Goal: Obtain resource: Download file/media

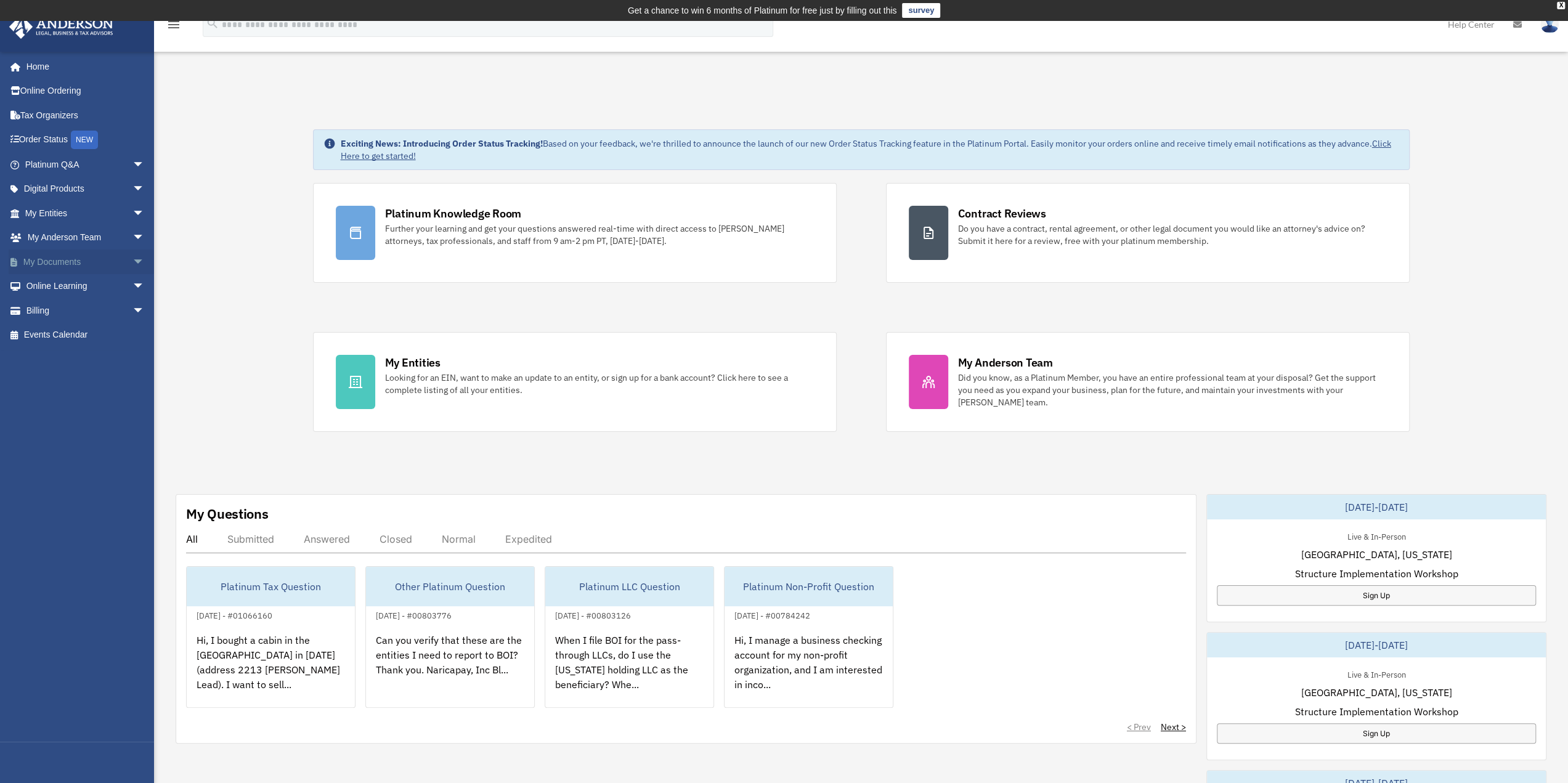
click at [43, 262] on link "My Documents arrow_drop_down" at bounding box center [86, 262] width 155 height 25
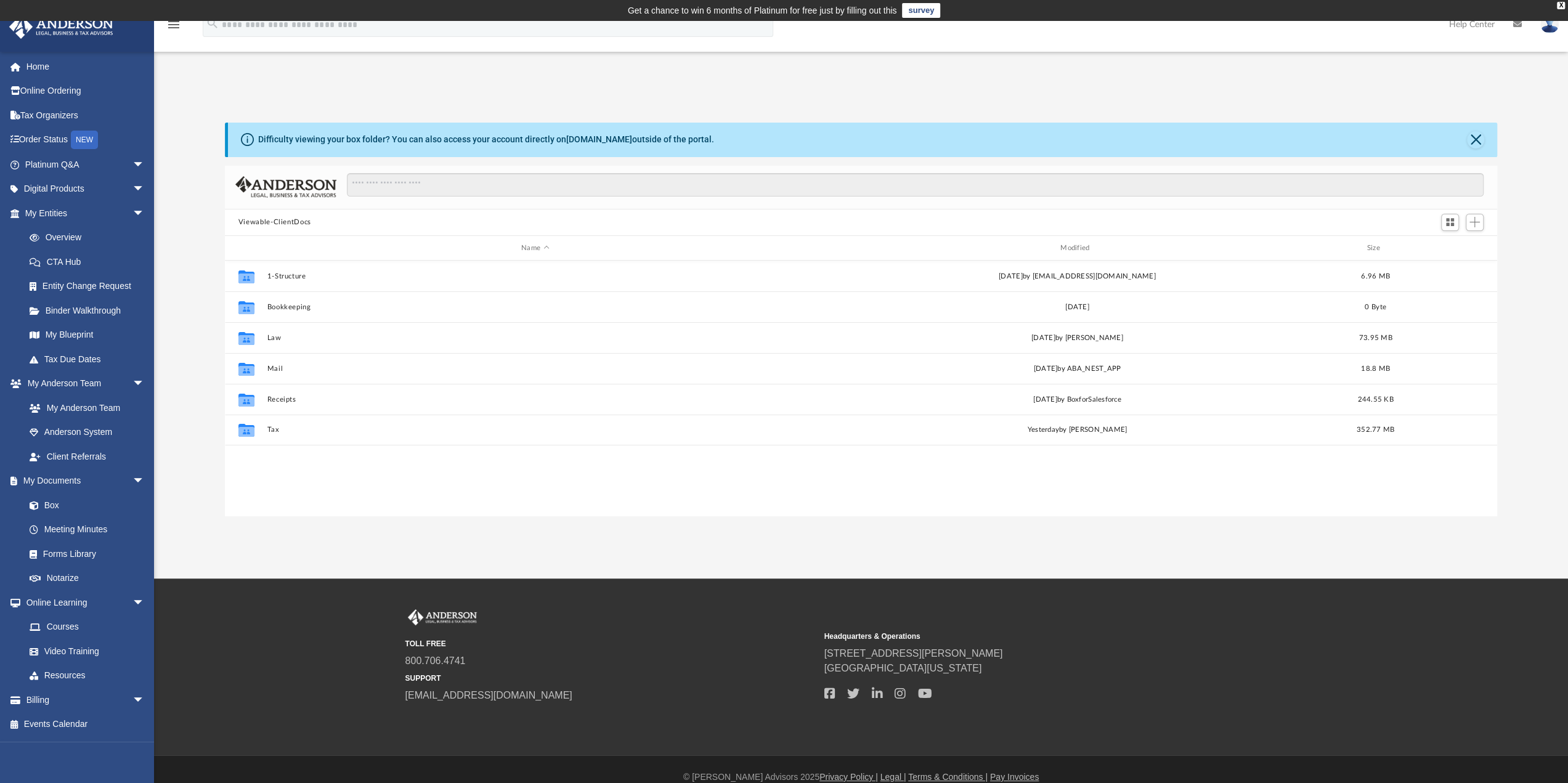
scroll to position [271, 1263]
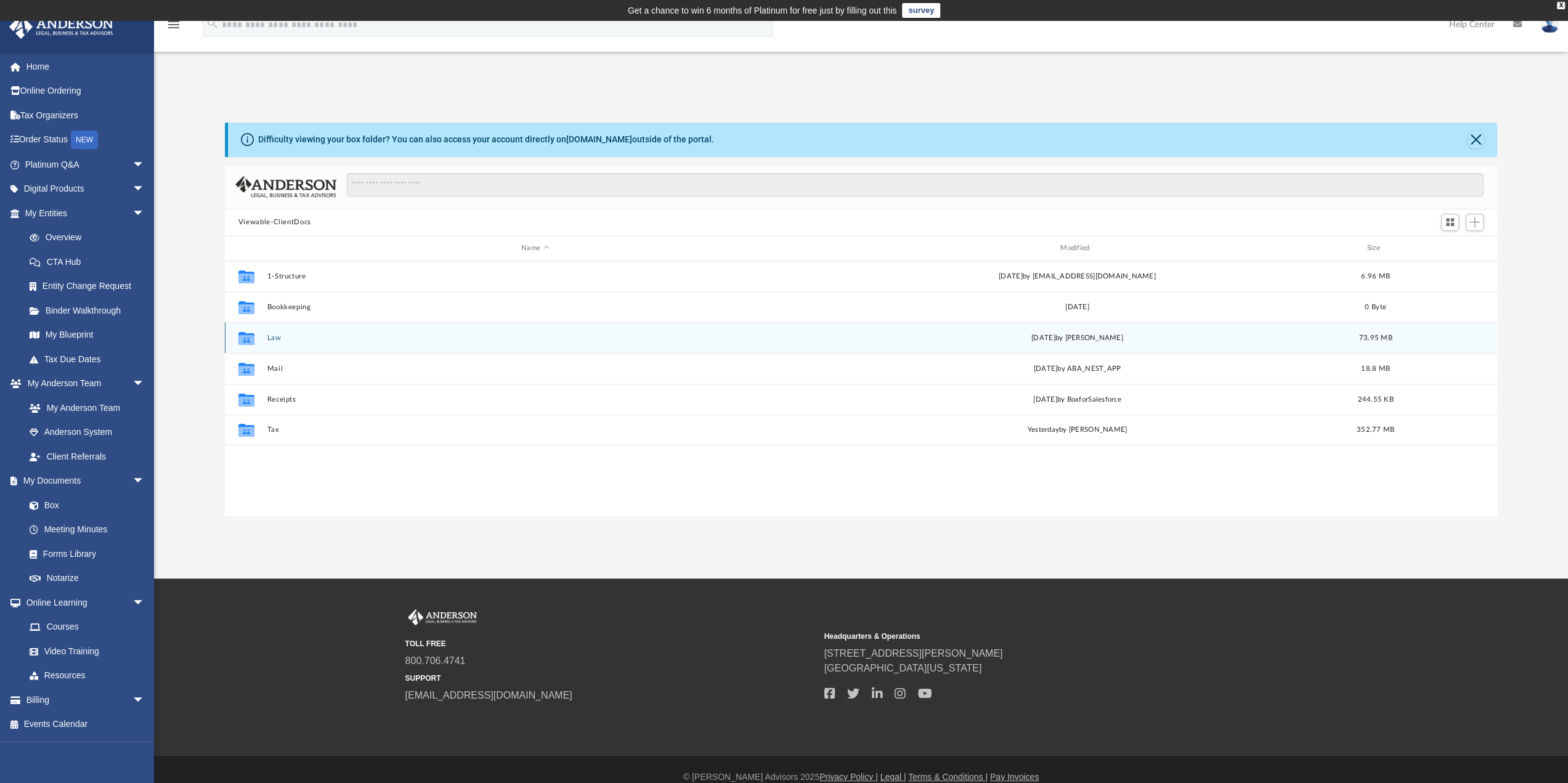
click at [270, 339] on button "Law" at bounding box center [535, 338] width 537 height 8
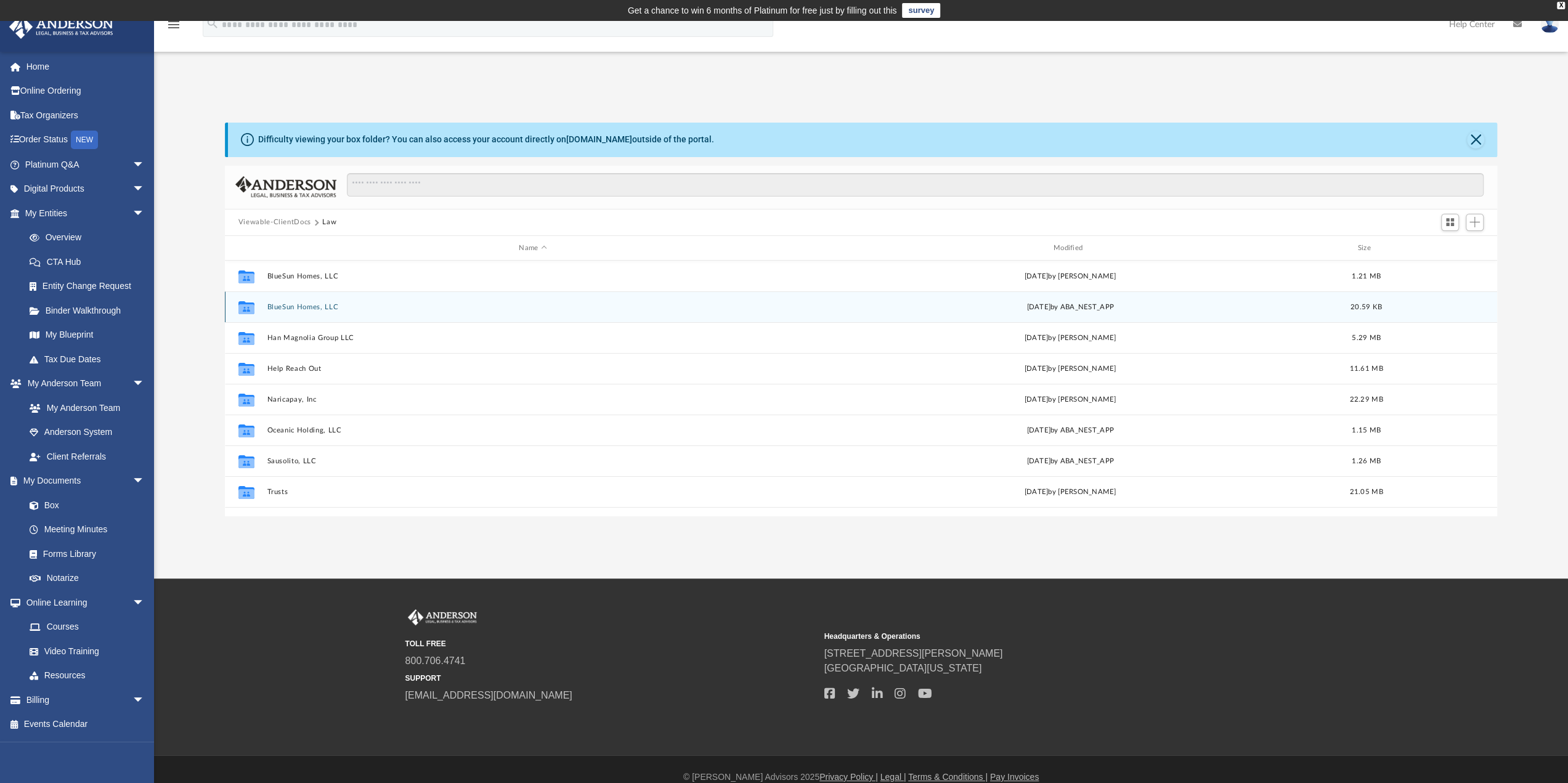
click at [289, 310] on button "BlueSun Homes, LLC" at bounding box center [532, 307] width 532 height 8
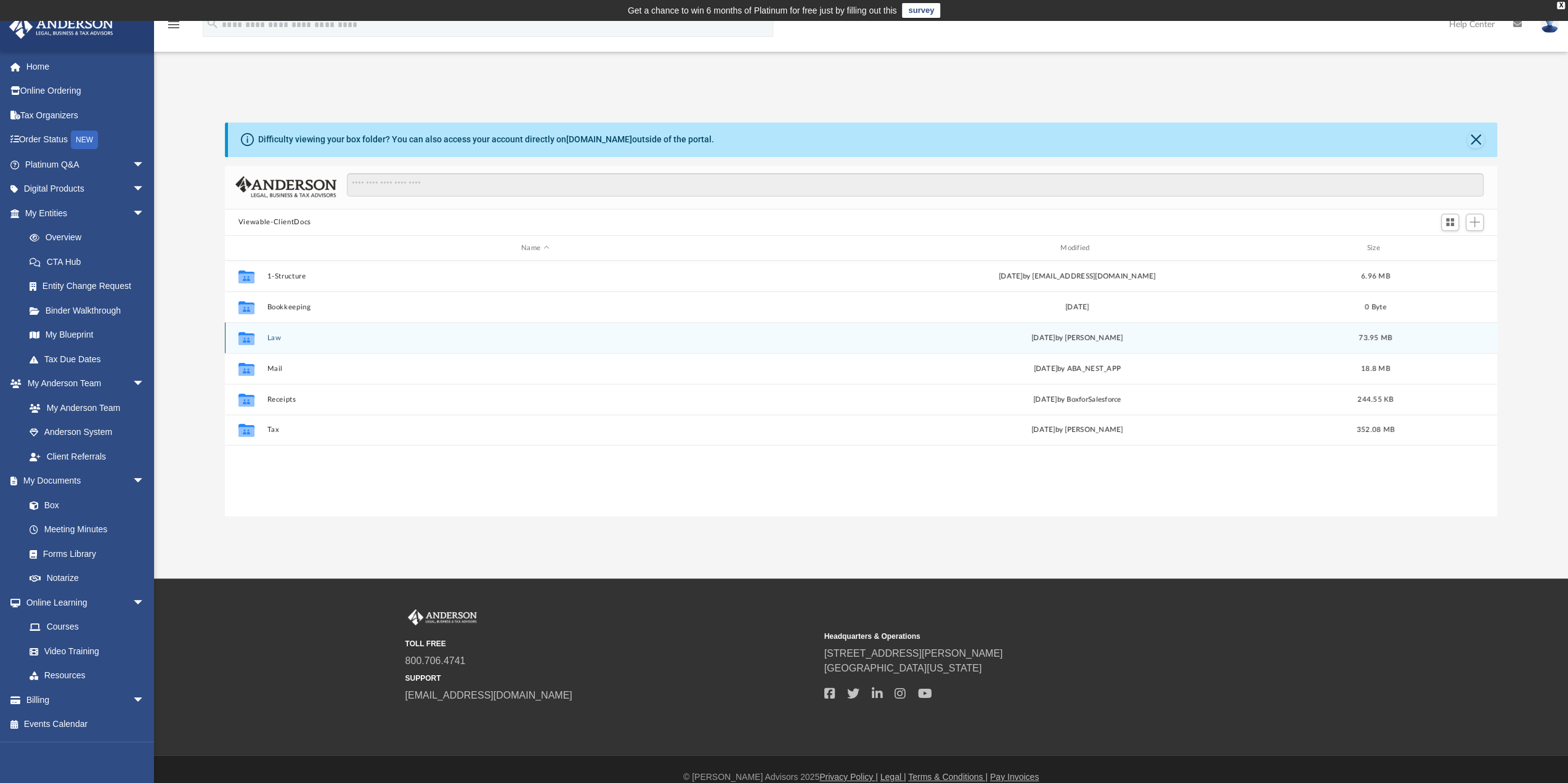
scroll to position [271, 1263]
click at [270, 335] on button "Law" at bounding box center [535, 338] width 537 height 8
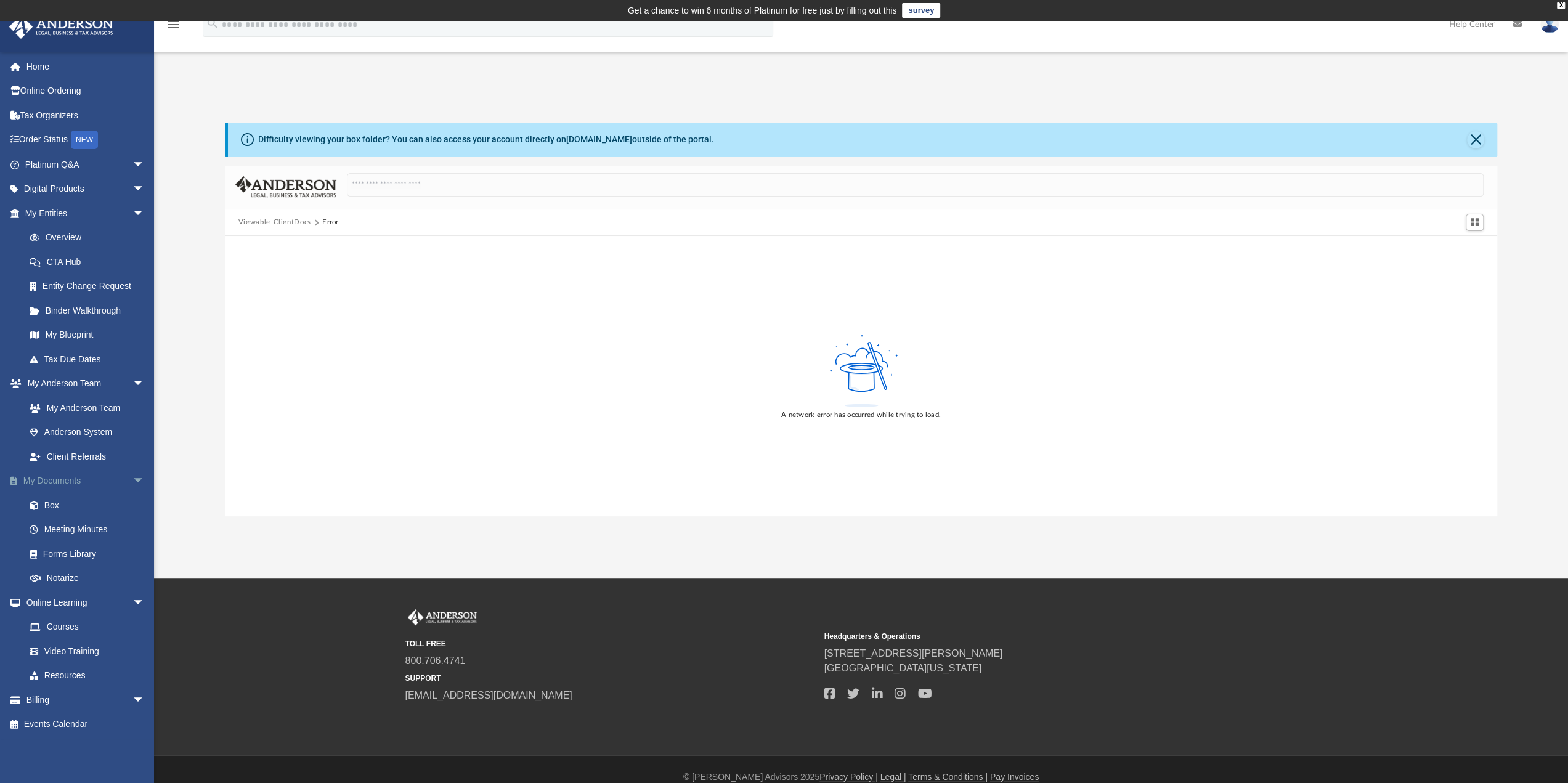
click at [59, 480] on link "My Documents arrow_drop_down" at bounding box center [86, 481] width 155 height 25
click at [44, 504] on link "Box" at bounding box center [90, 505] width 146 height 25
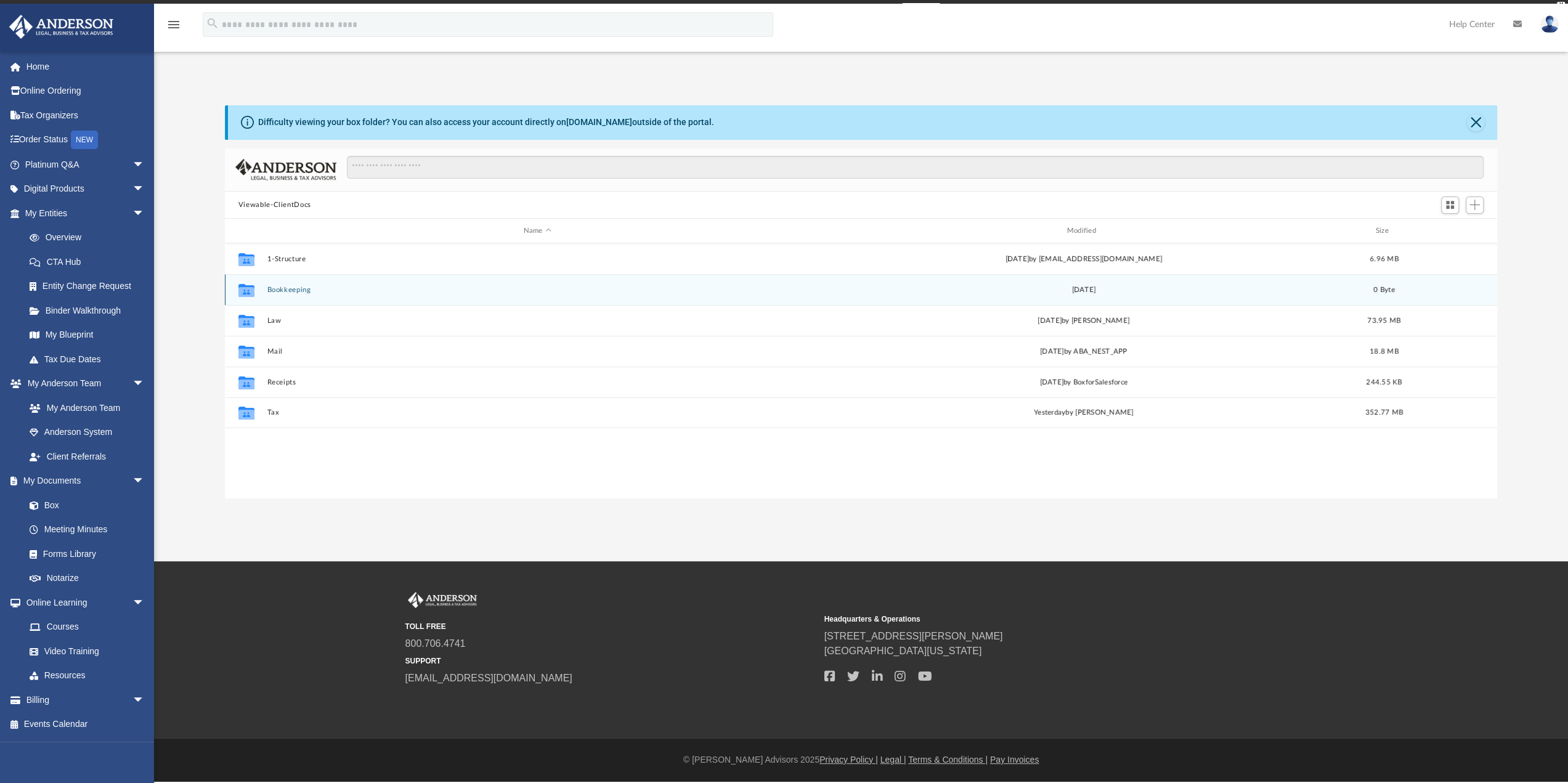
scroll to position [271, 1263]
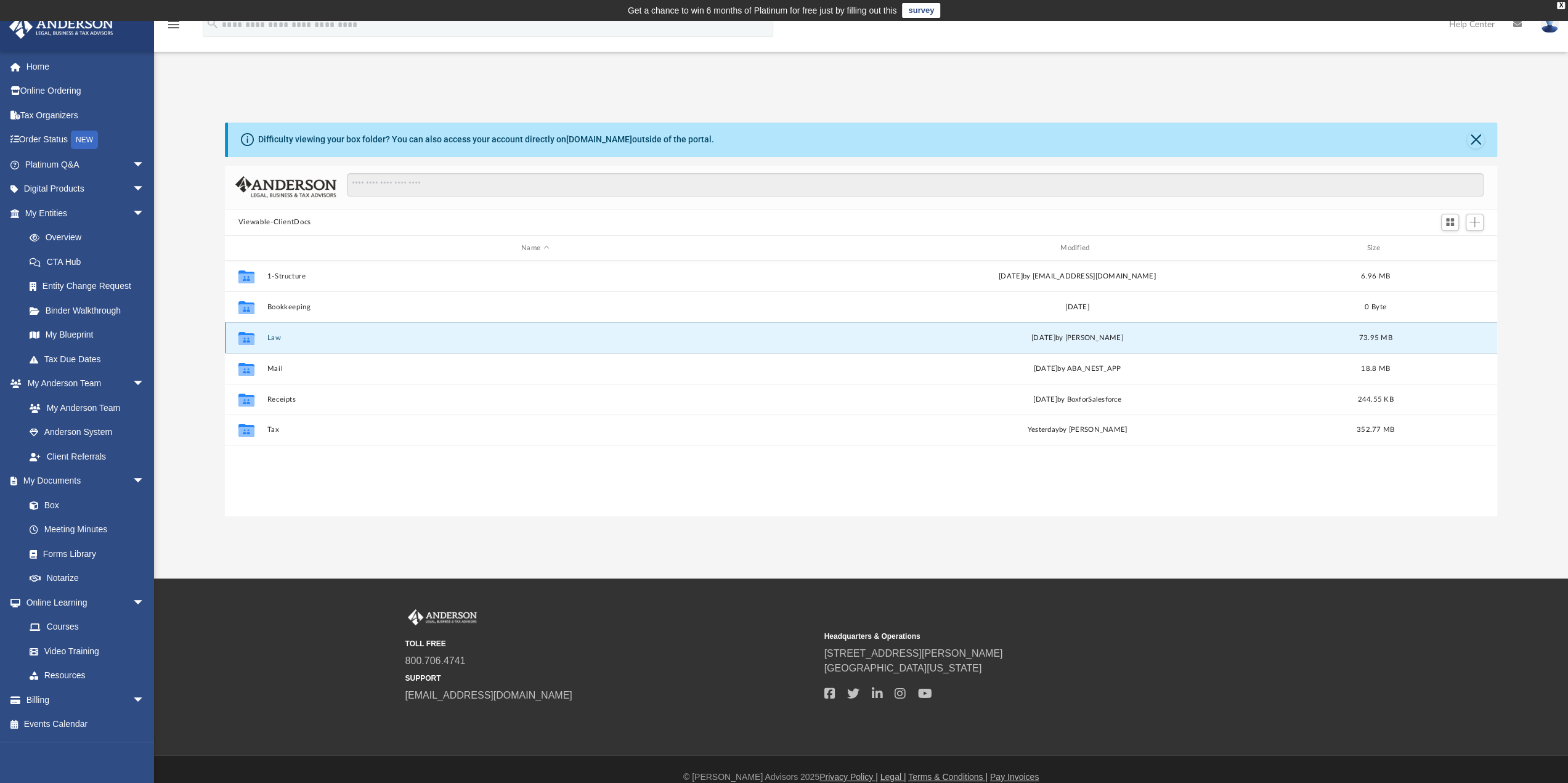
click at [271, 339] on button "Law" at bounding box center [535, 338] width 537 height 8
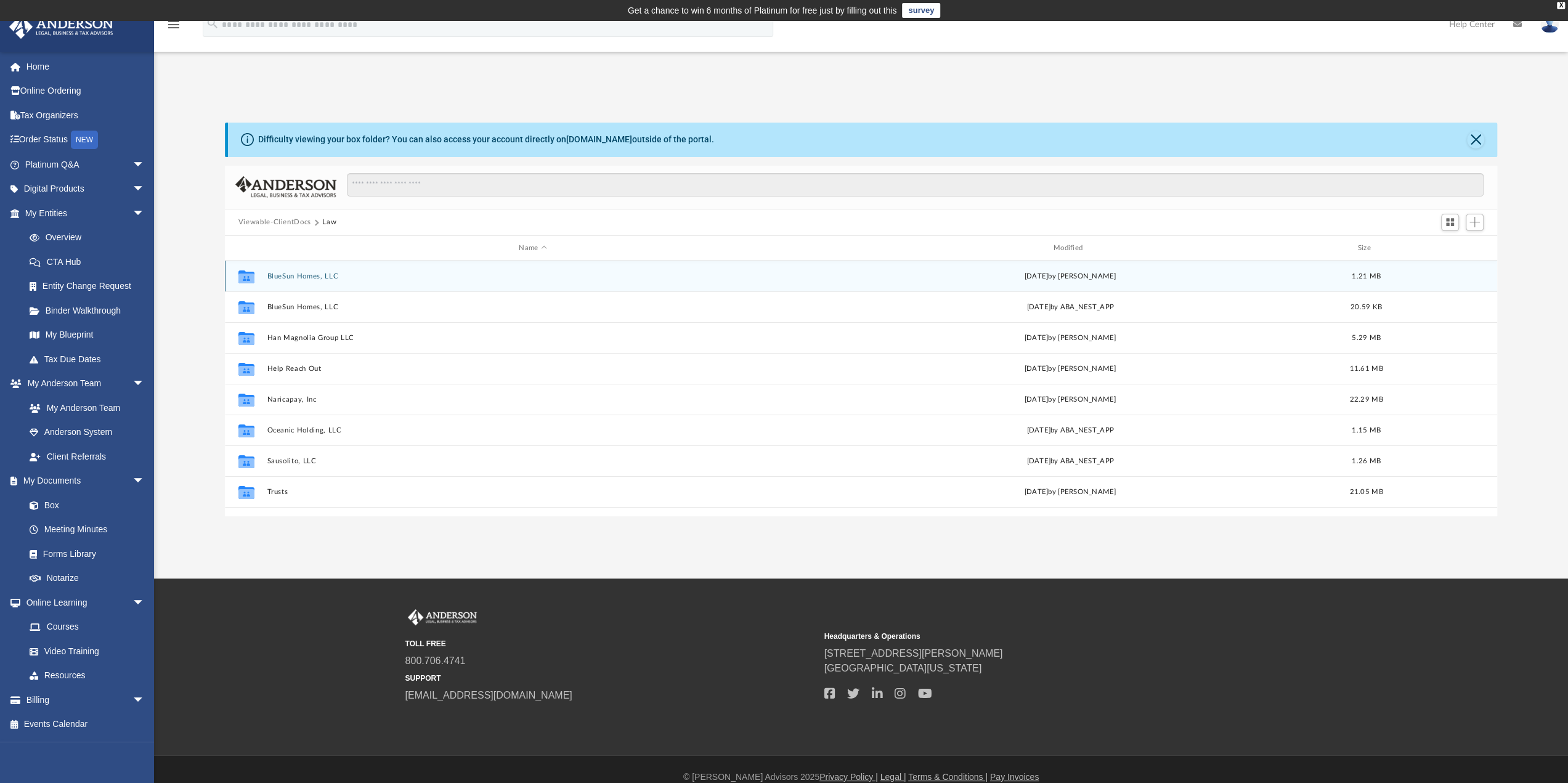
click at [300, 271] on div "Collaborated Folder BlueSun Homes, LLC [DATE] by [PERSON_NAME] 1.21 MB" at bounding box center [861, 276] width 1272 height 31
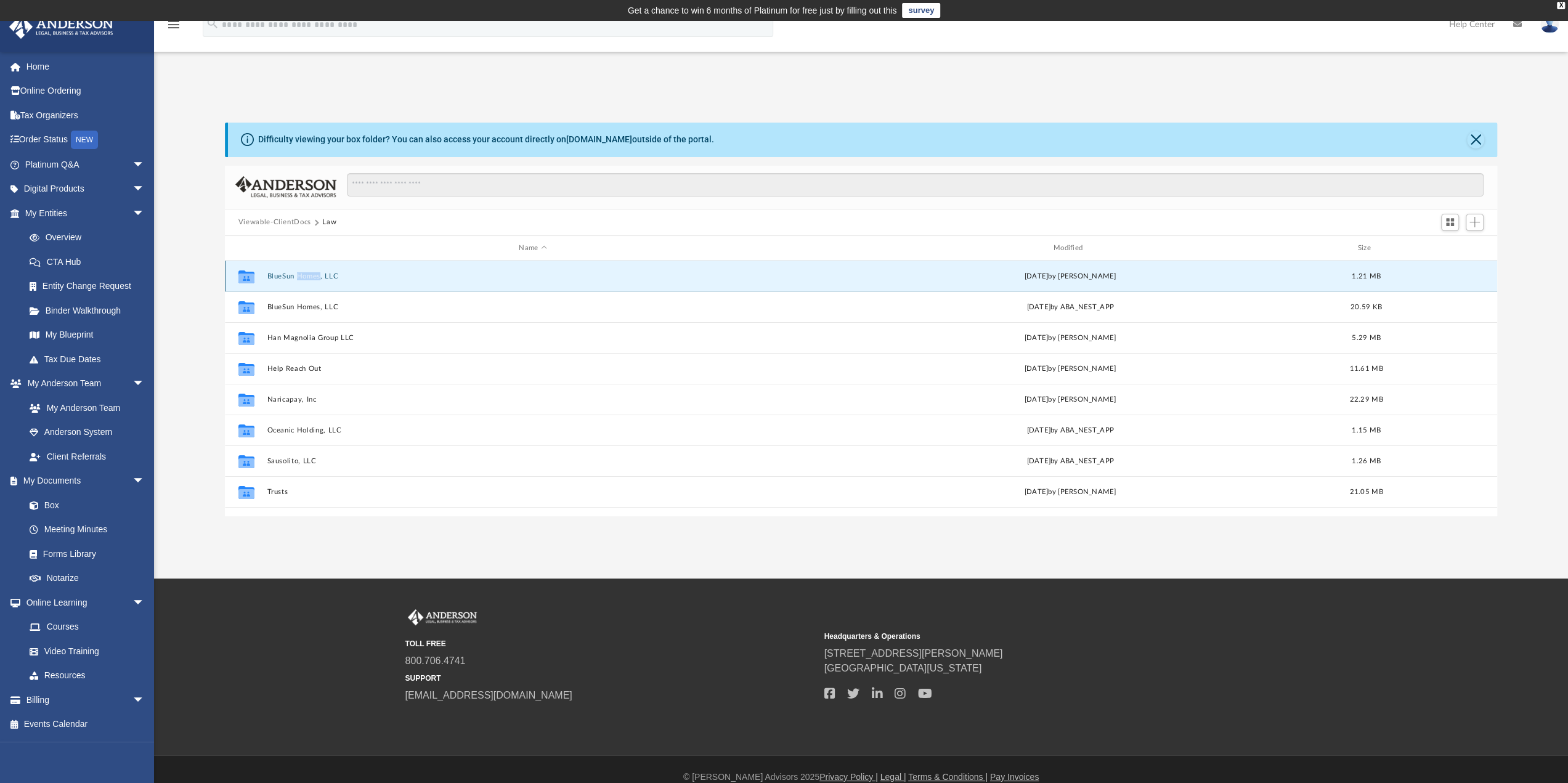
click at [300, 271] on div "Collaborated Folder BlueSun Homes, LLC [DATE] by [PERSON_NAME] 1.21 MB" at bounding box center [861, 276] width 1272 height 31
click at [281, 276] on button "BlueSun Homes, LLC" at bounding box center [532, 276] width 532 height 8
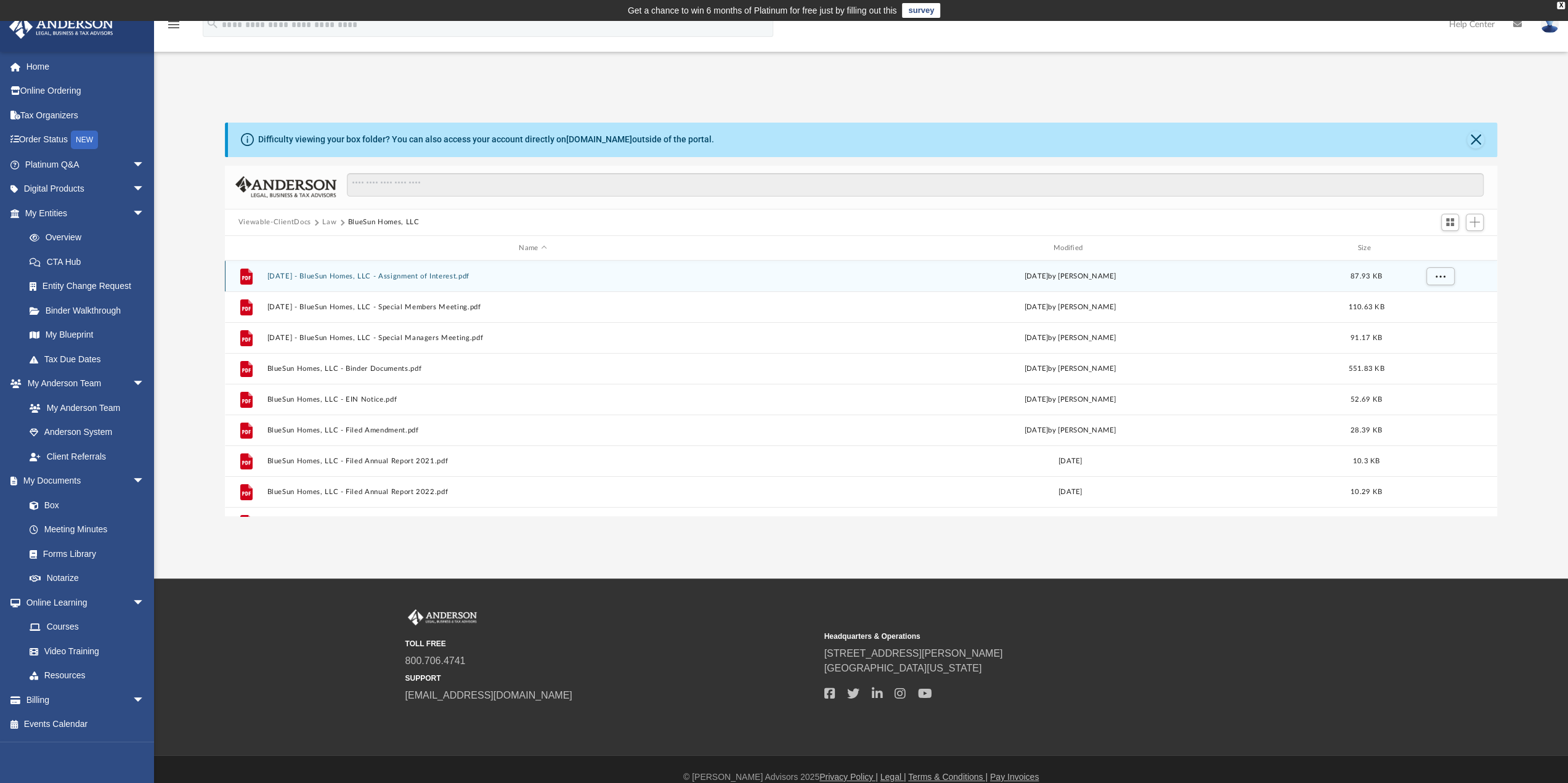
click at [293, 276] on button "2023.01.02 - BlueSun Homes, LLC - Assignment of Interest.pdf" at bounding box center [532, 276] width 532 height 8
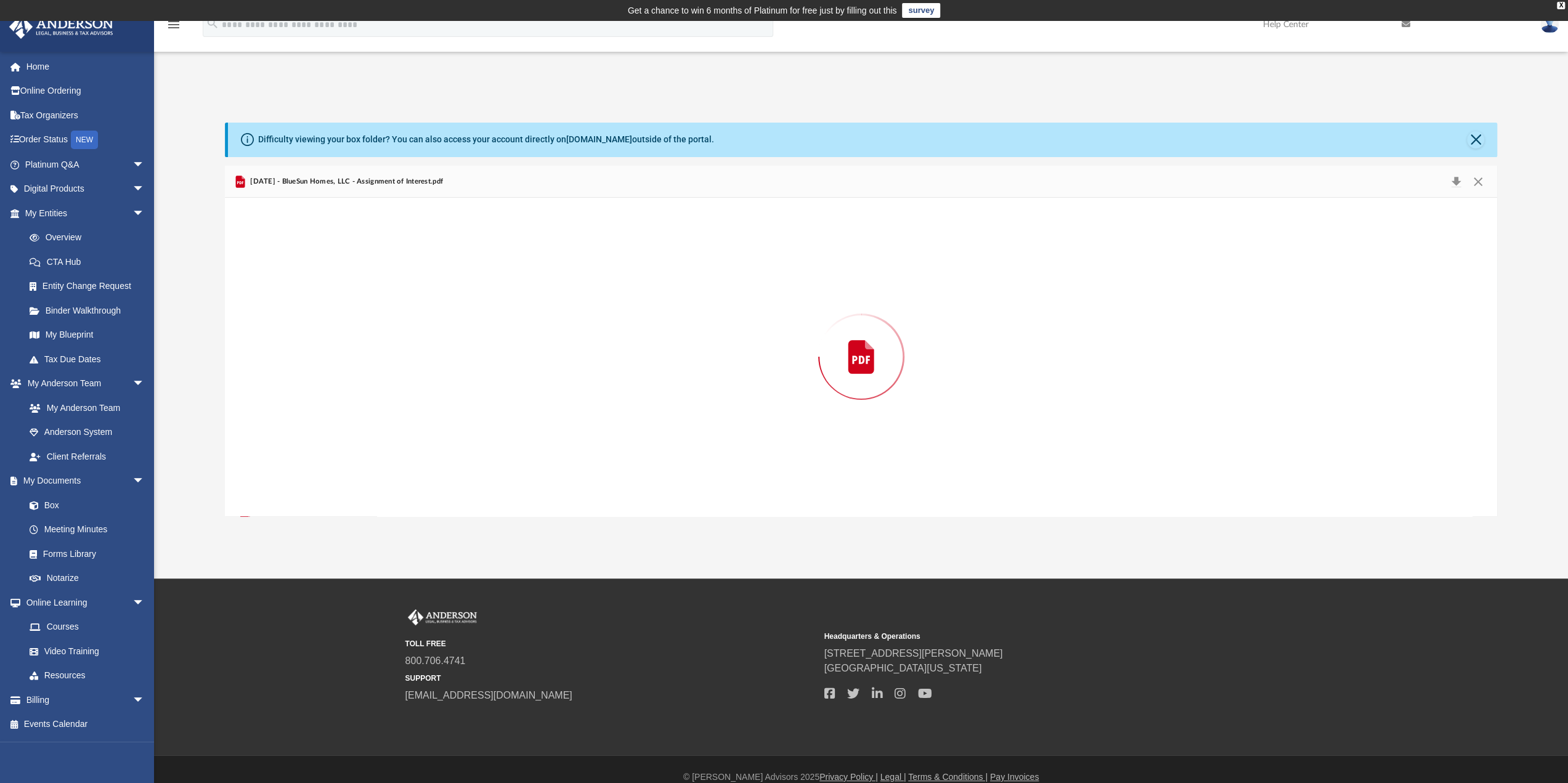
click at [293, 276] on div "Preview" at bounding box center [861, 356] width 1273 height 318
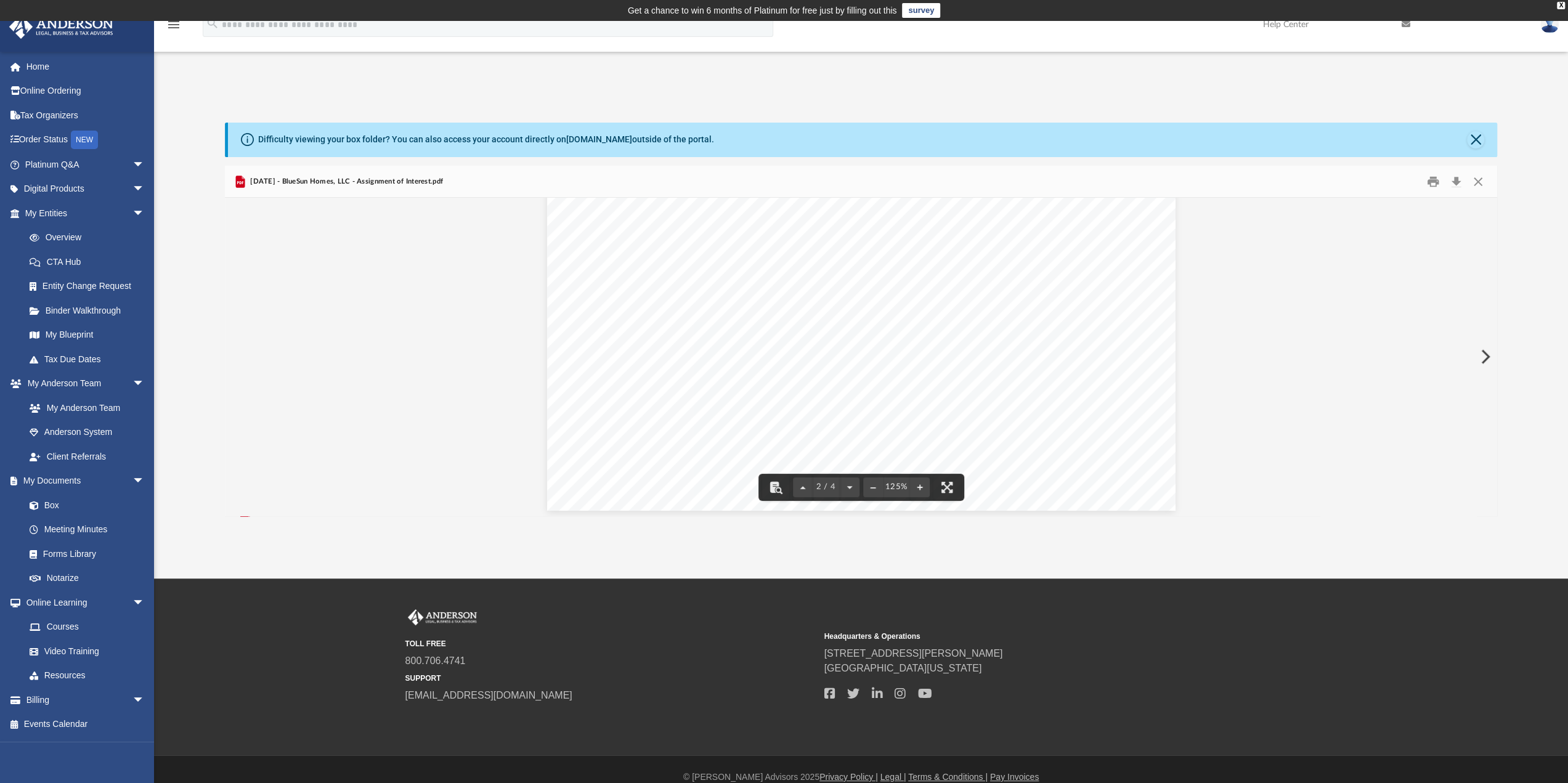
scroll to position [1171, 0]
click at [1472, 136] on button "Close" at bounding box center [1475, 140] width 17 height 17
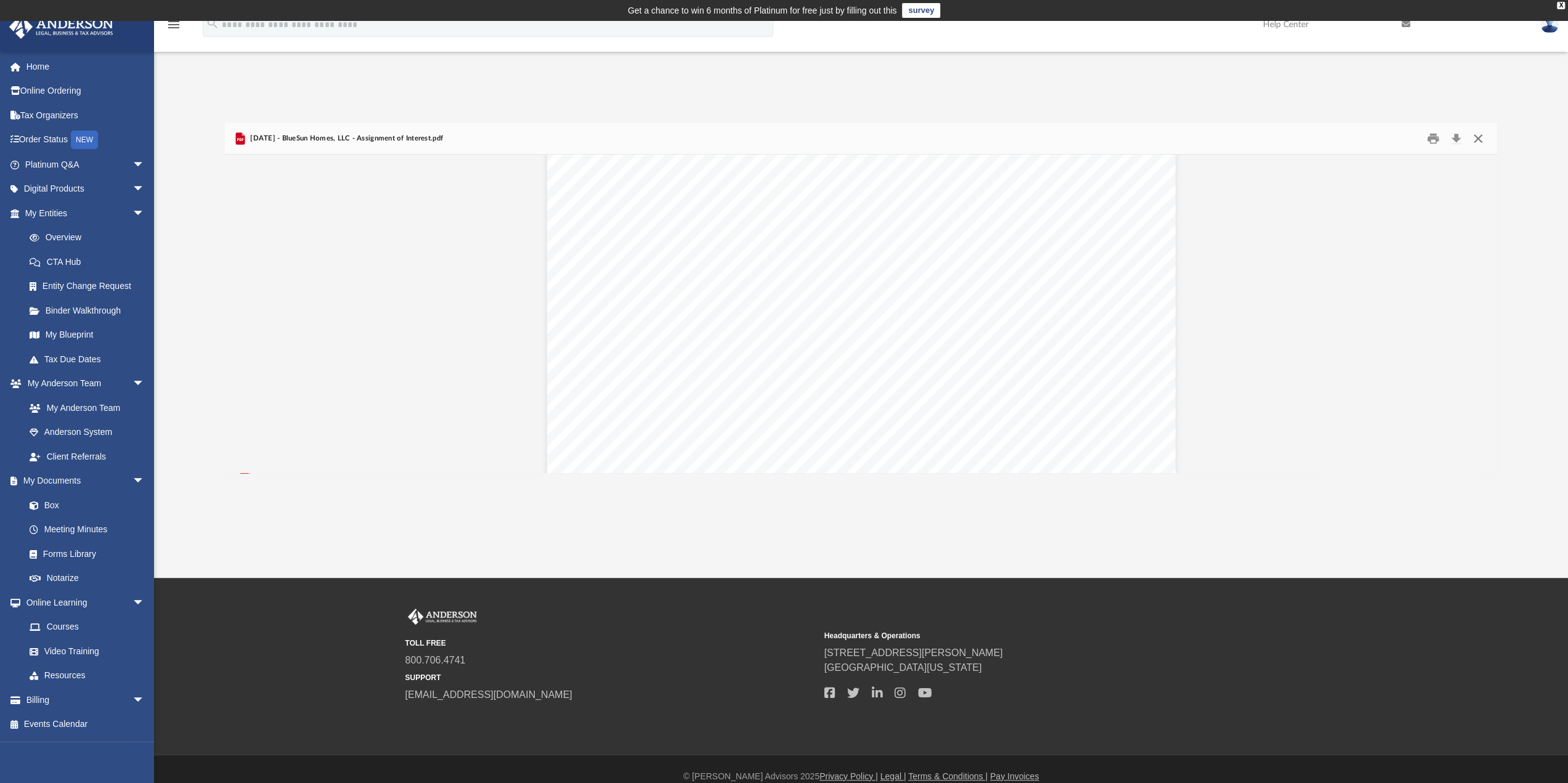
click at [1478, 141] on button "Close" at bounding box center [1477, 138] width 22 height 19
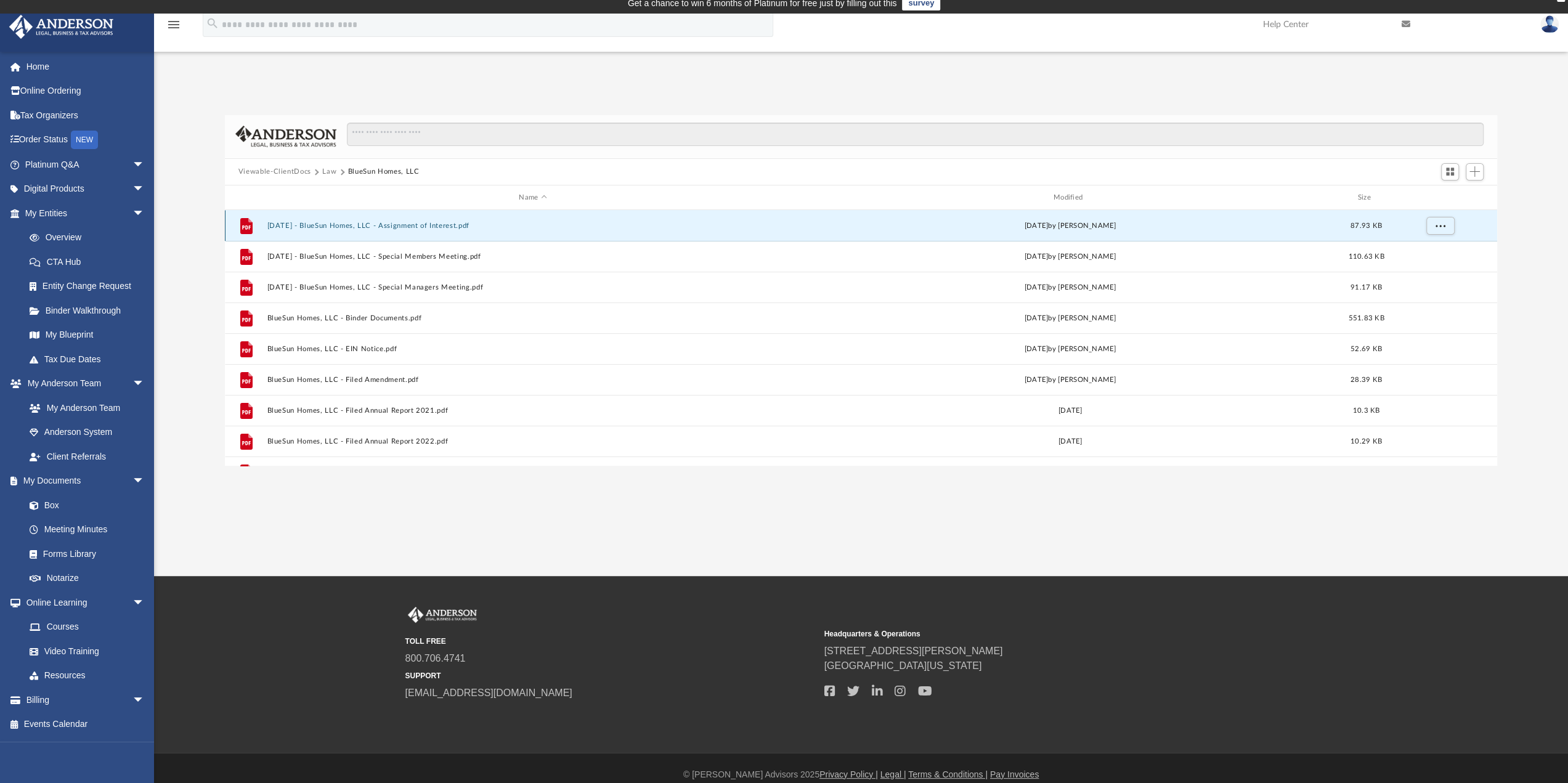
scroll to position [0, 0]
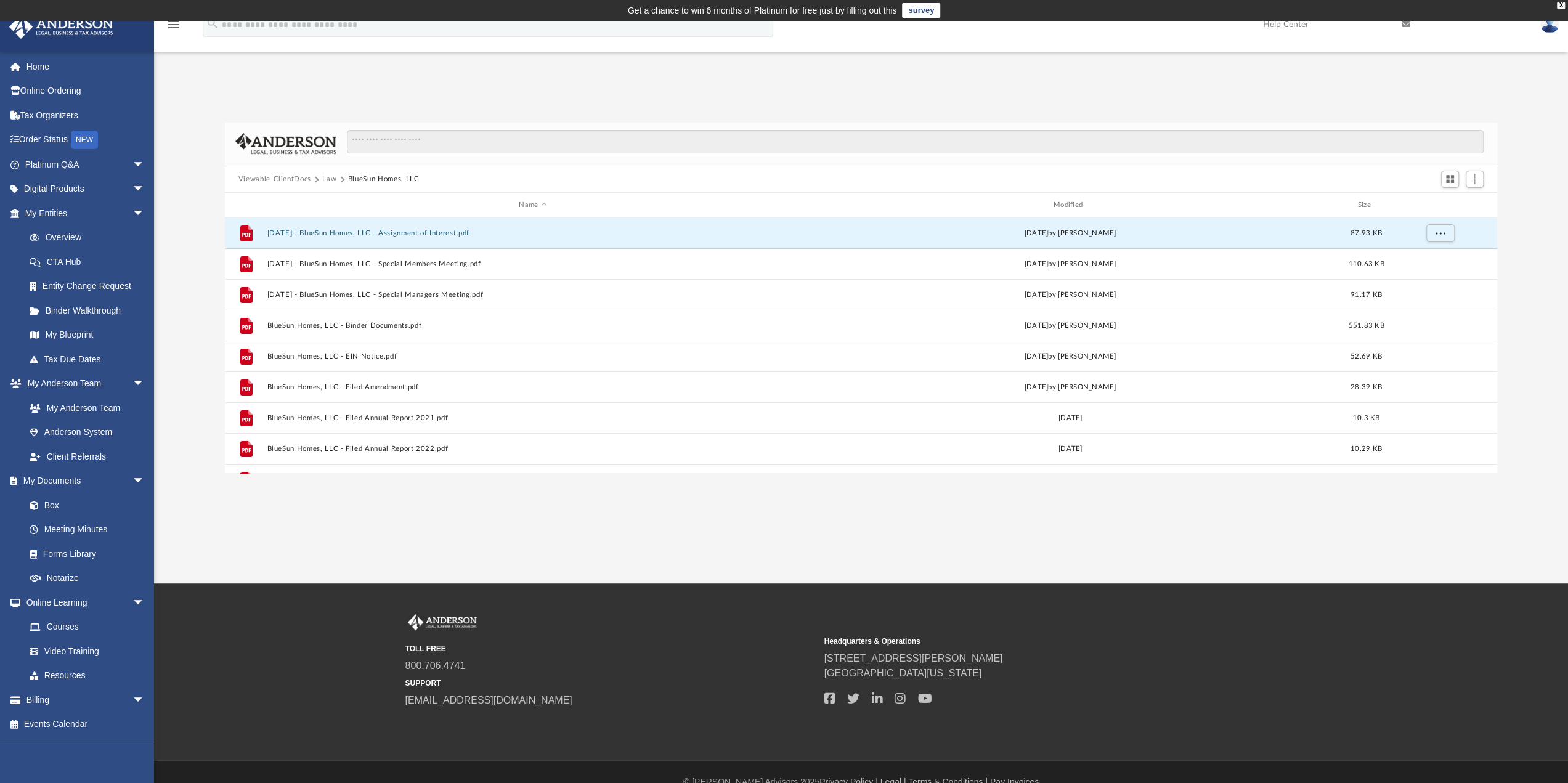
click at [328, 176] on button "Law" at bounding box center [329, 179] width 14 height 11
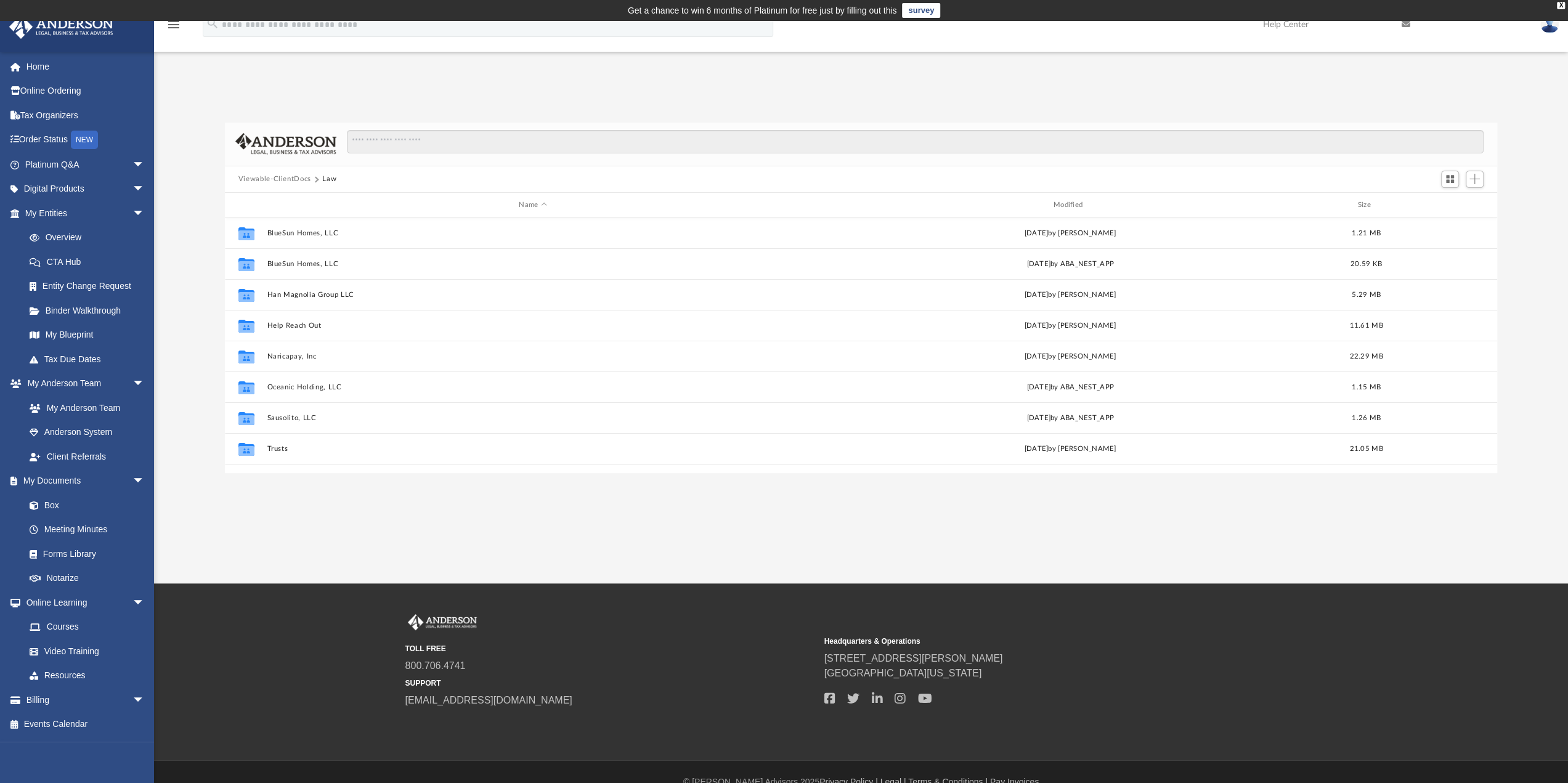
click at [294, 177] on button "Viewable-ClientDocs" at bounding box center [275, 179] width 73 height 11
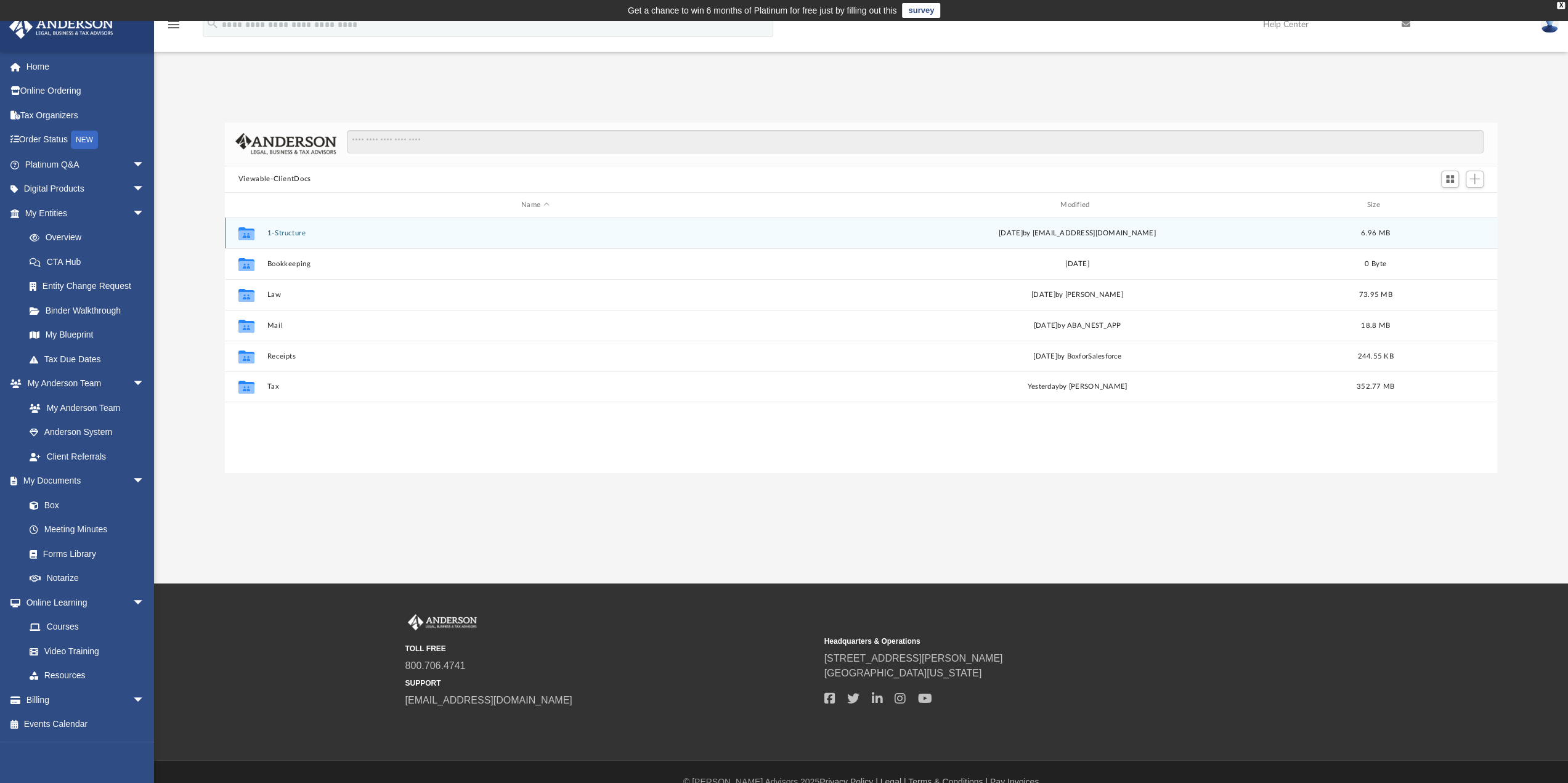
click at [283, 231] on button "1-Structure" at bounding box center [535, 233] width 537 height 8
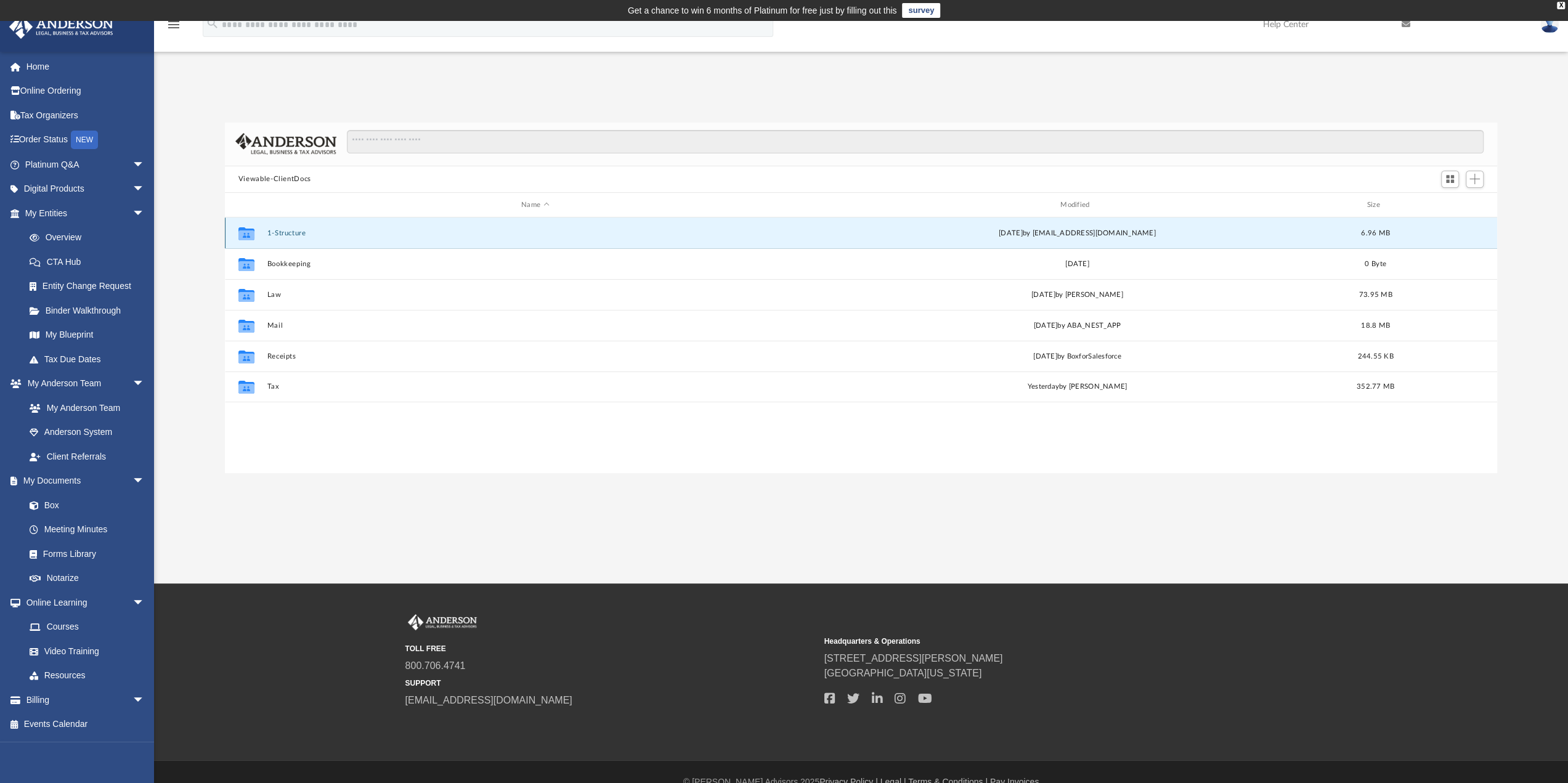
click at [283, 231] on button "1-Structure" at bounding box center [535, 233] width 537 height 8
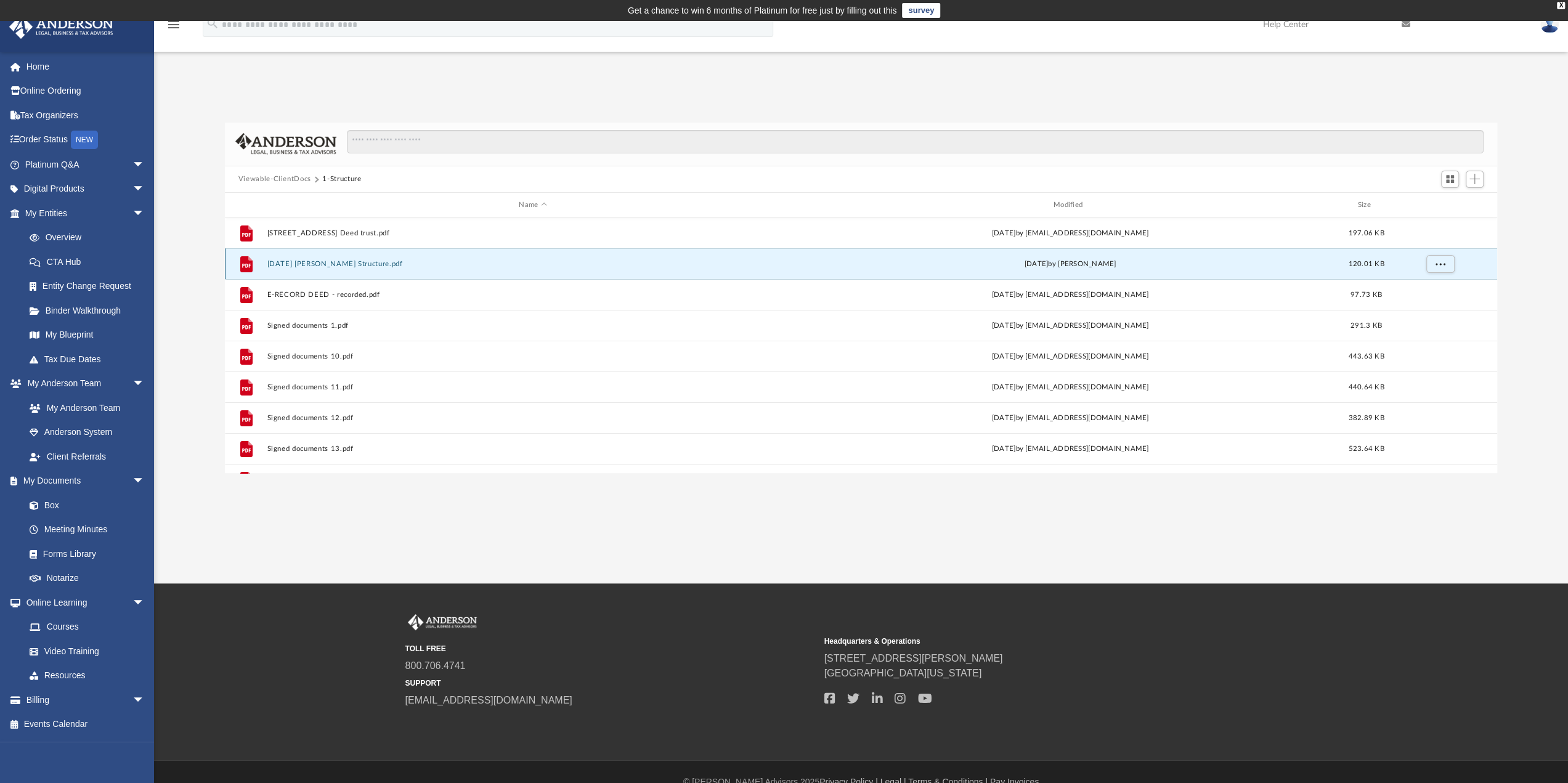
click at [340, 260] on button "[DATE] [PERSON_NAME] Structure.pdf" at bounding box center [532, 264] width 532 height 8
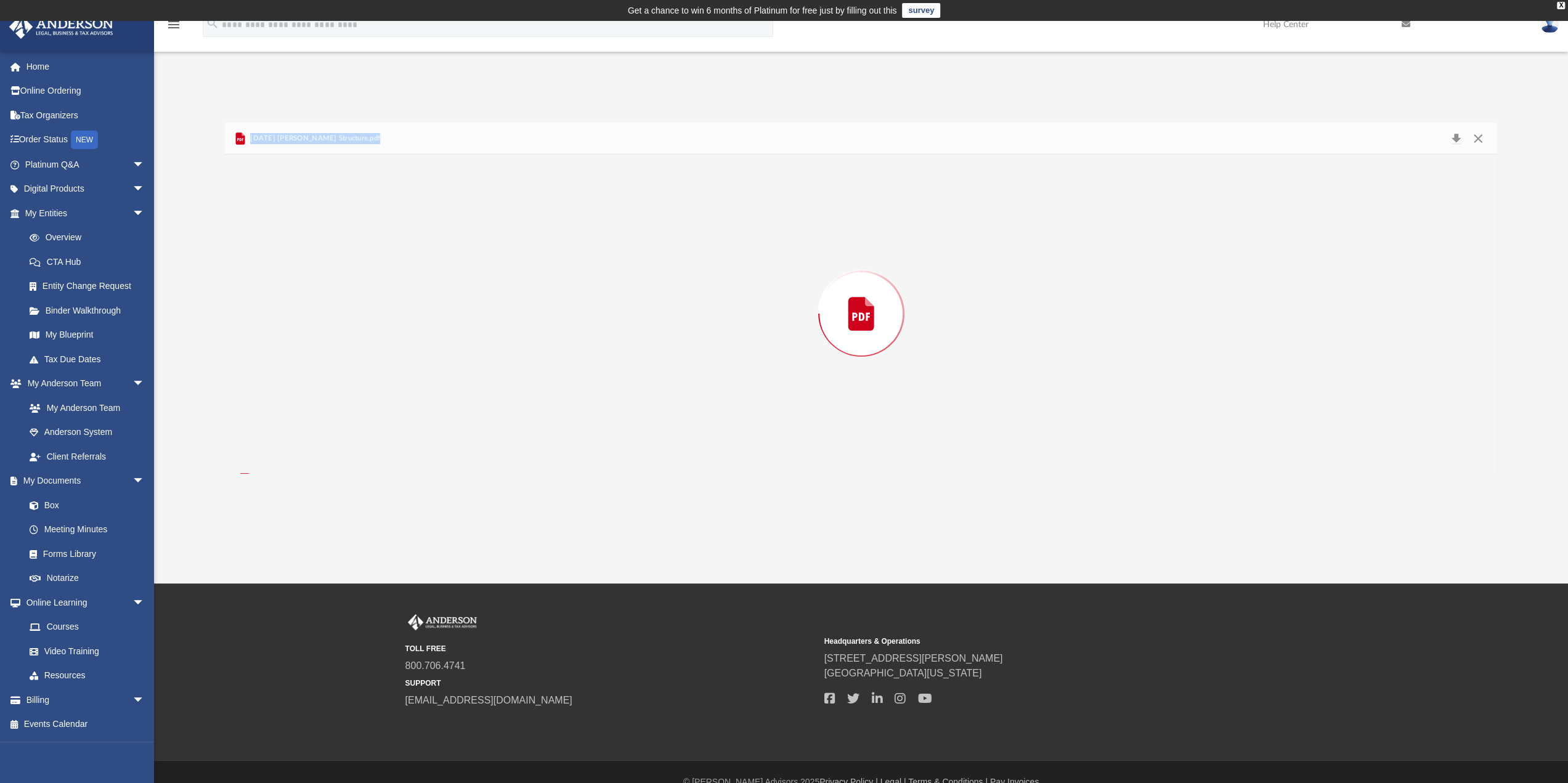
click at [340, 260] on div "Preview" at bounding box center [861, 313] width 1273 height 318
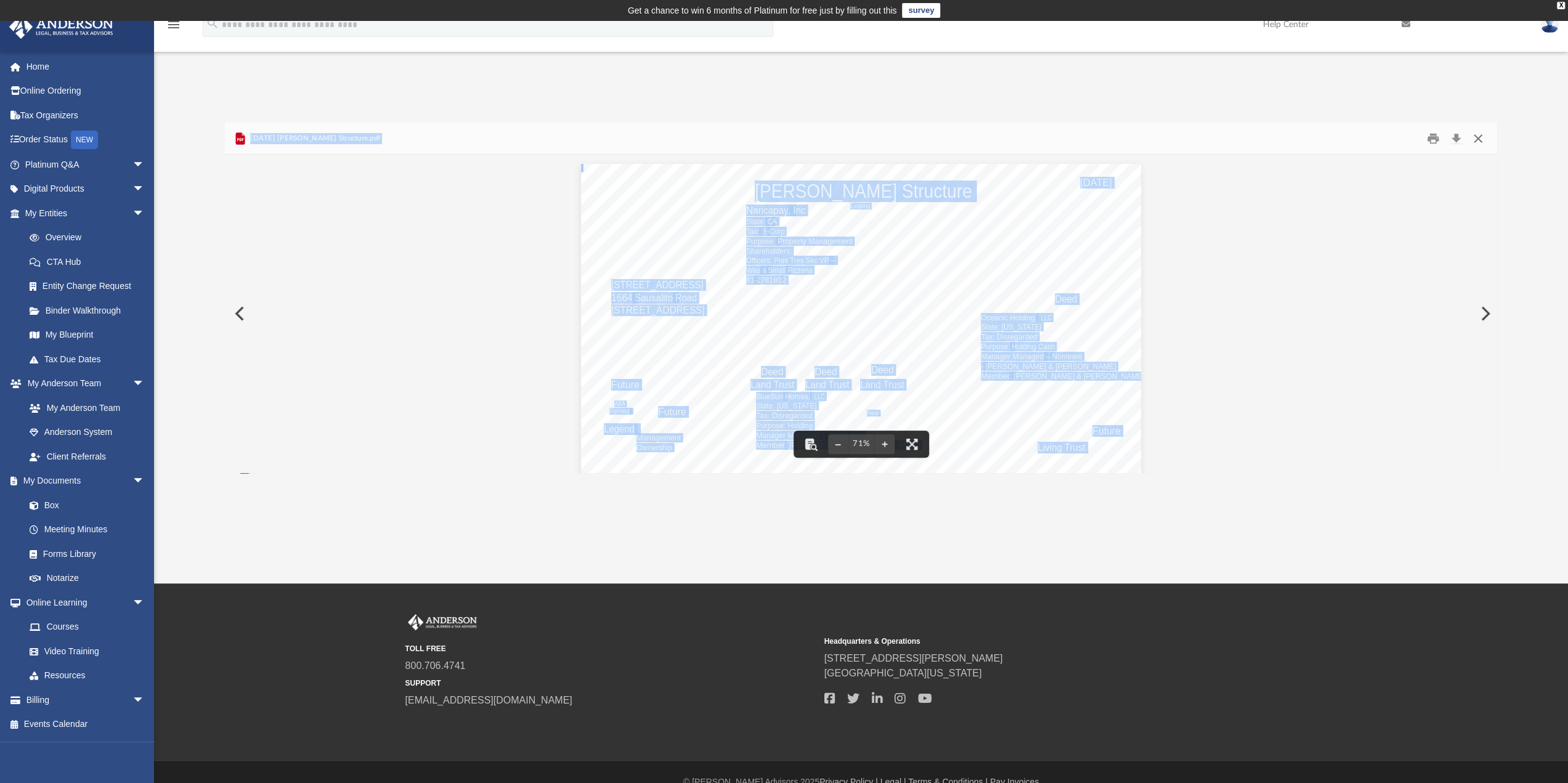
click at [1476, 138] on button "Close" at bounding box center [1477, 138] width 22 height 19
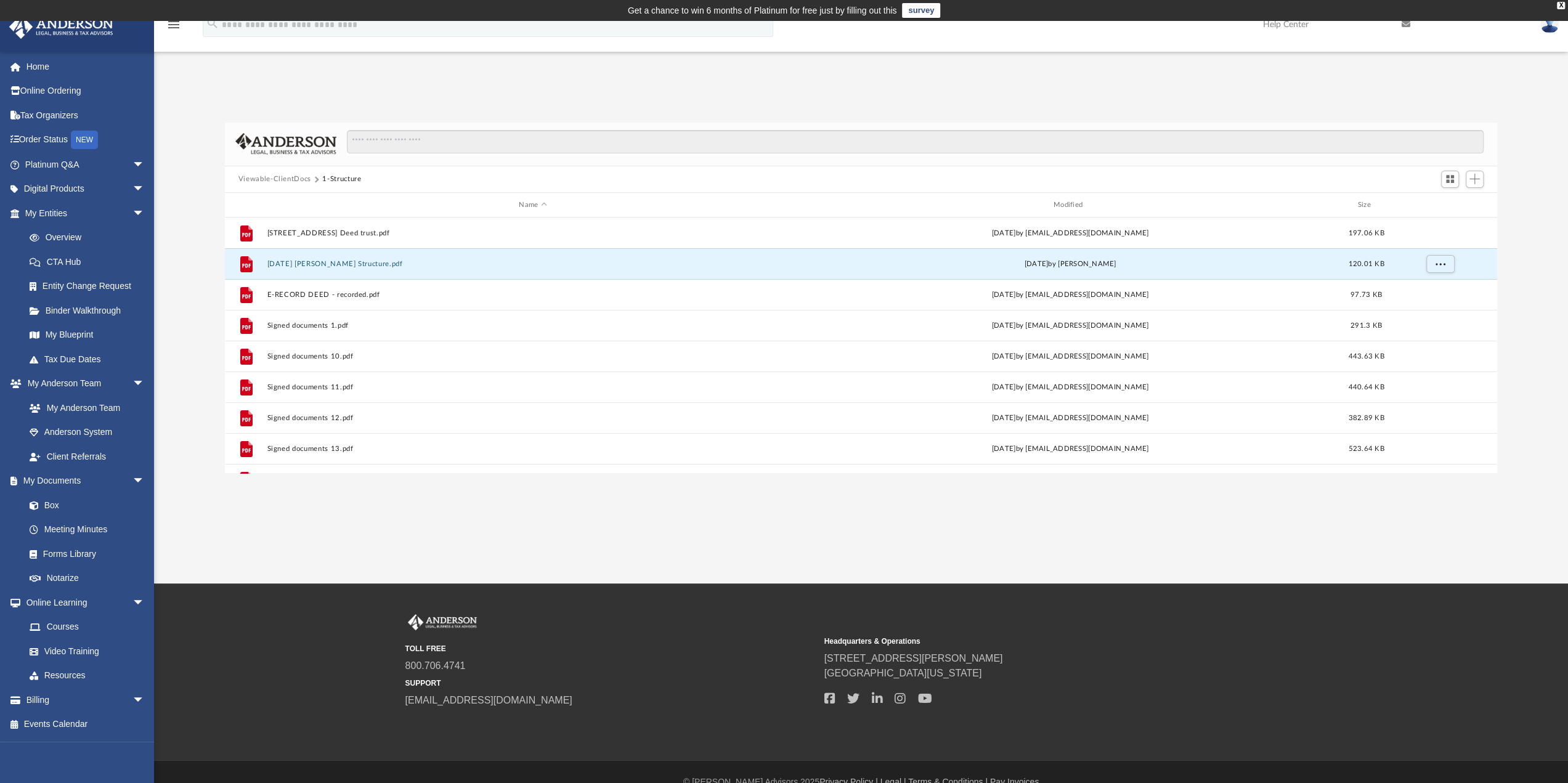
click at [293, 174] on button "Viewable-ClientDocs" at bounding box center [275, 179] width 73 height 11
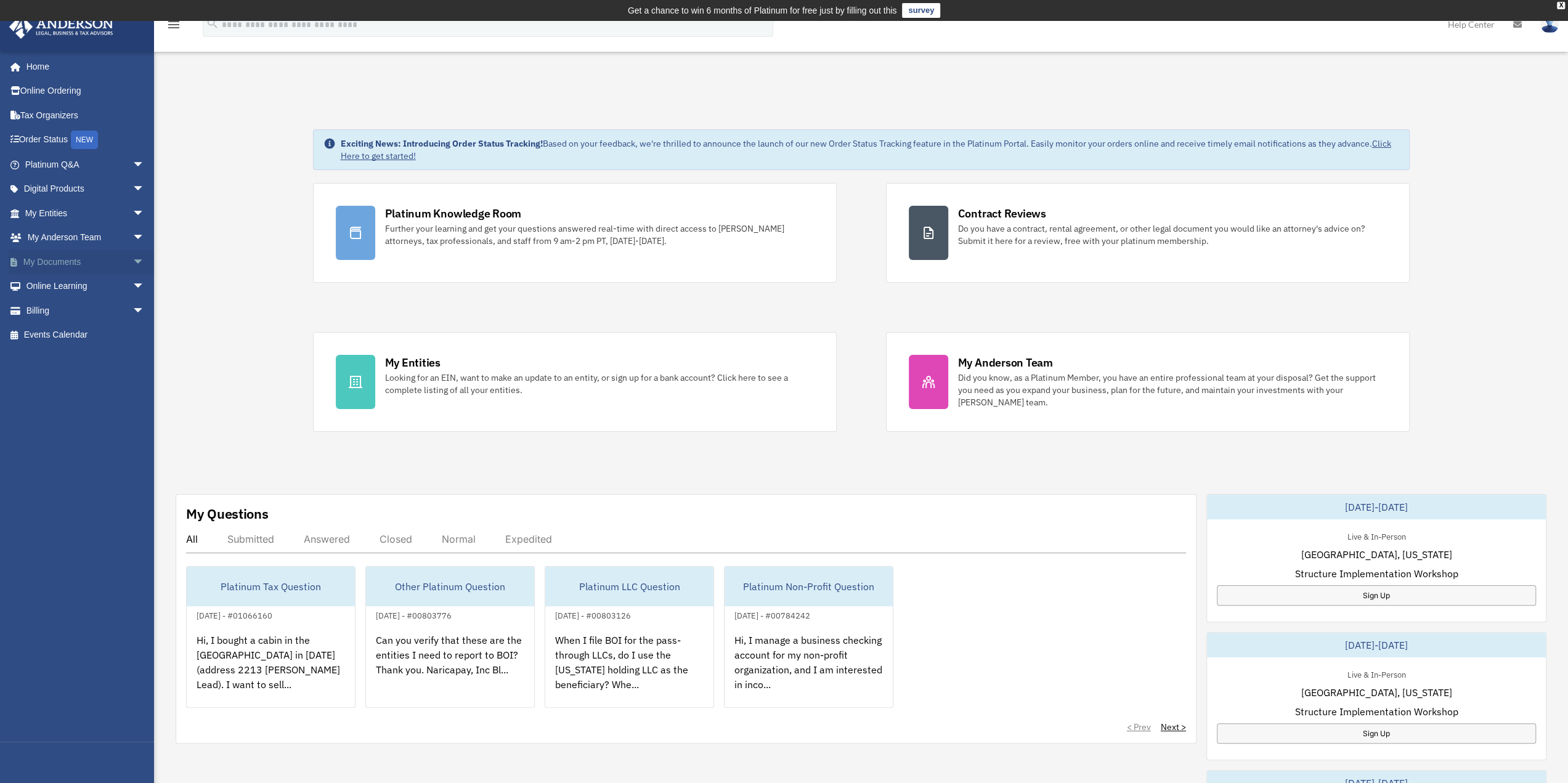
click at [35, 259] on link "My Documents arrow_drop_down" at bounding box center [86, 262] width 155 height 25
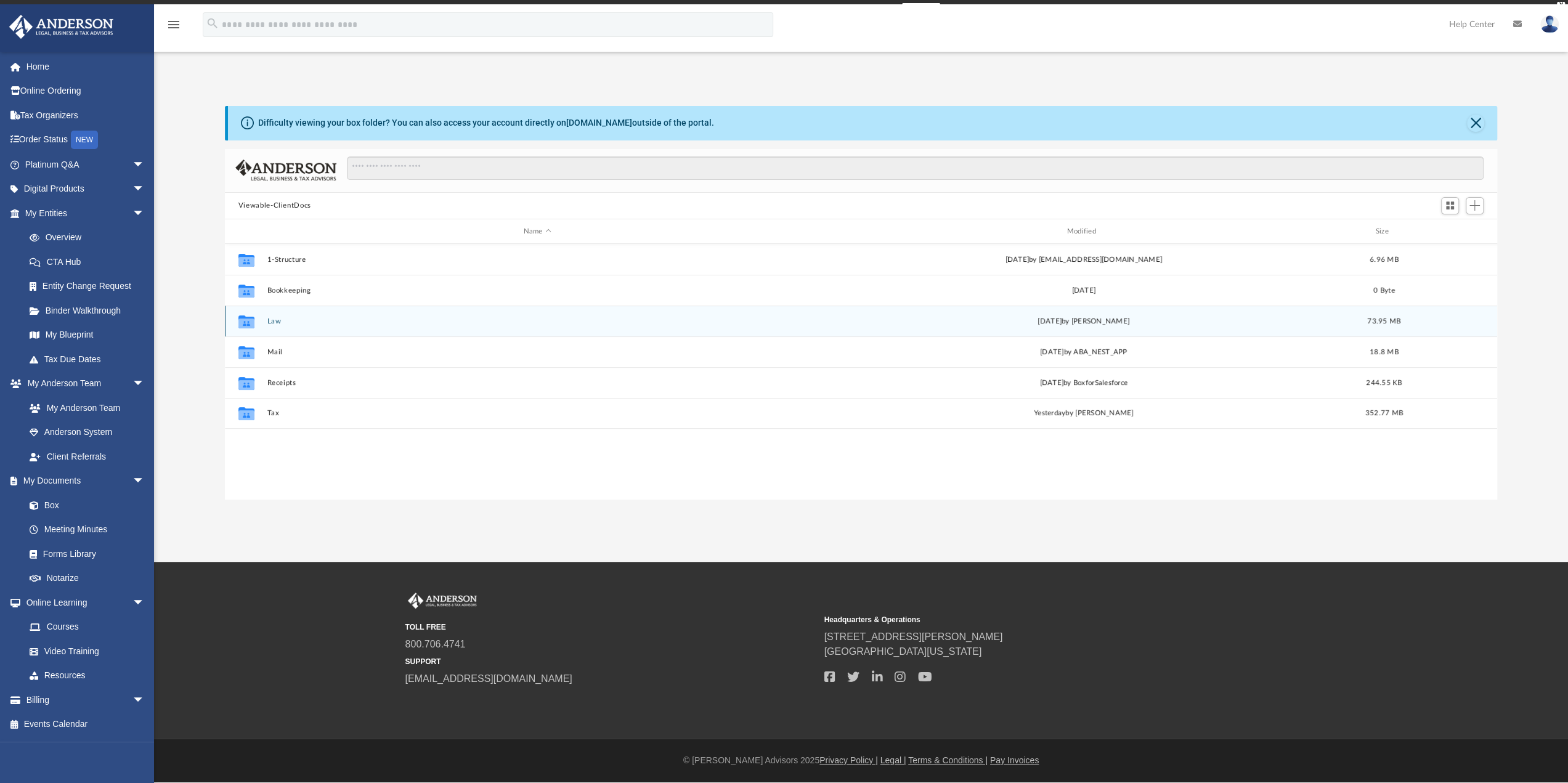
scroll to position [271, 1263]
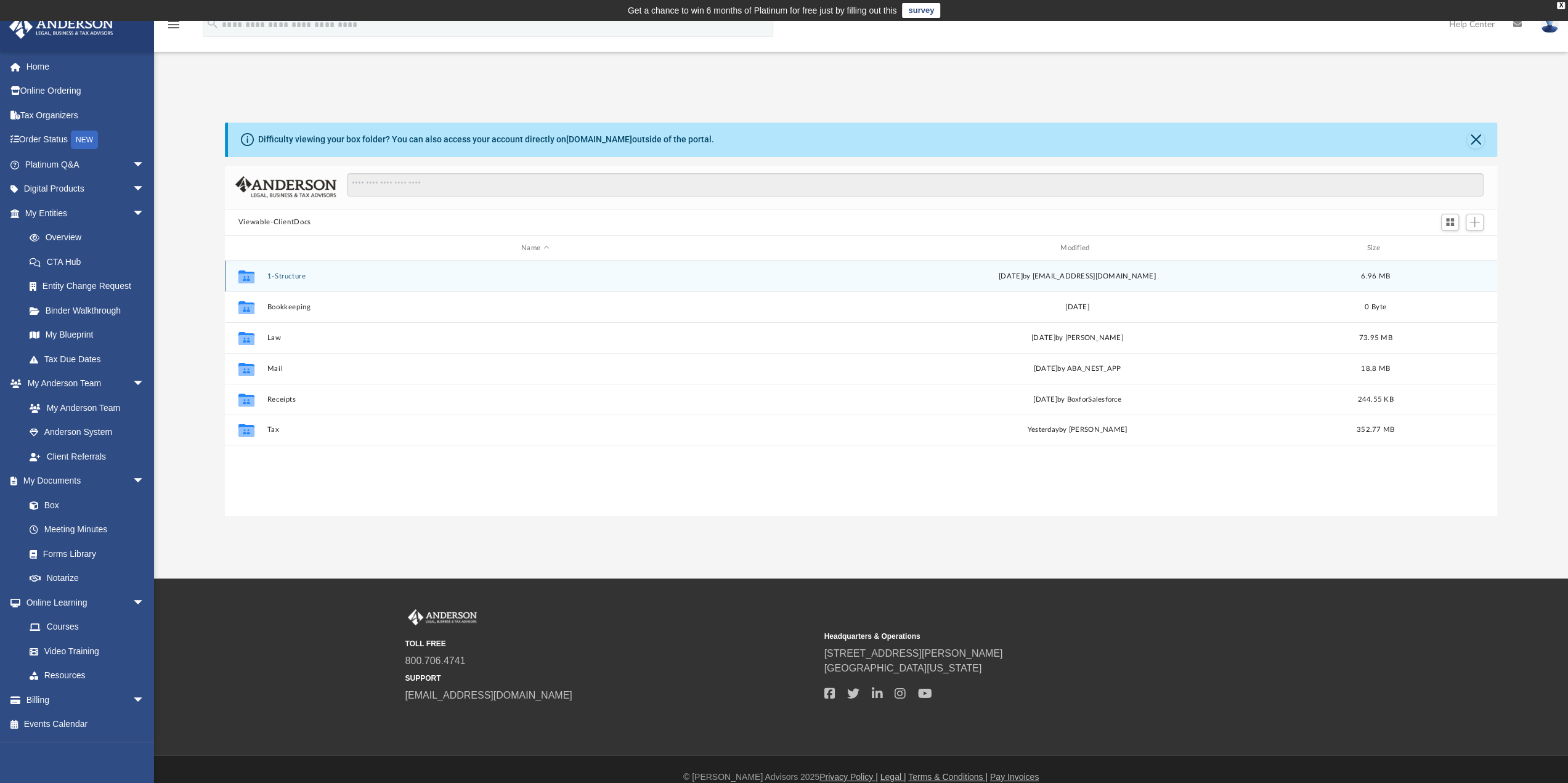
click at [283, 277] on button "1-Structure" at bounding box center [535, 276] width 537 height 8
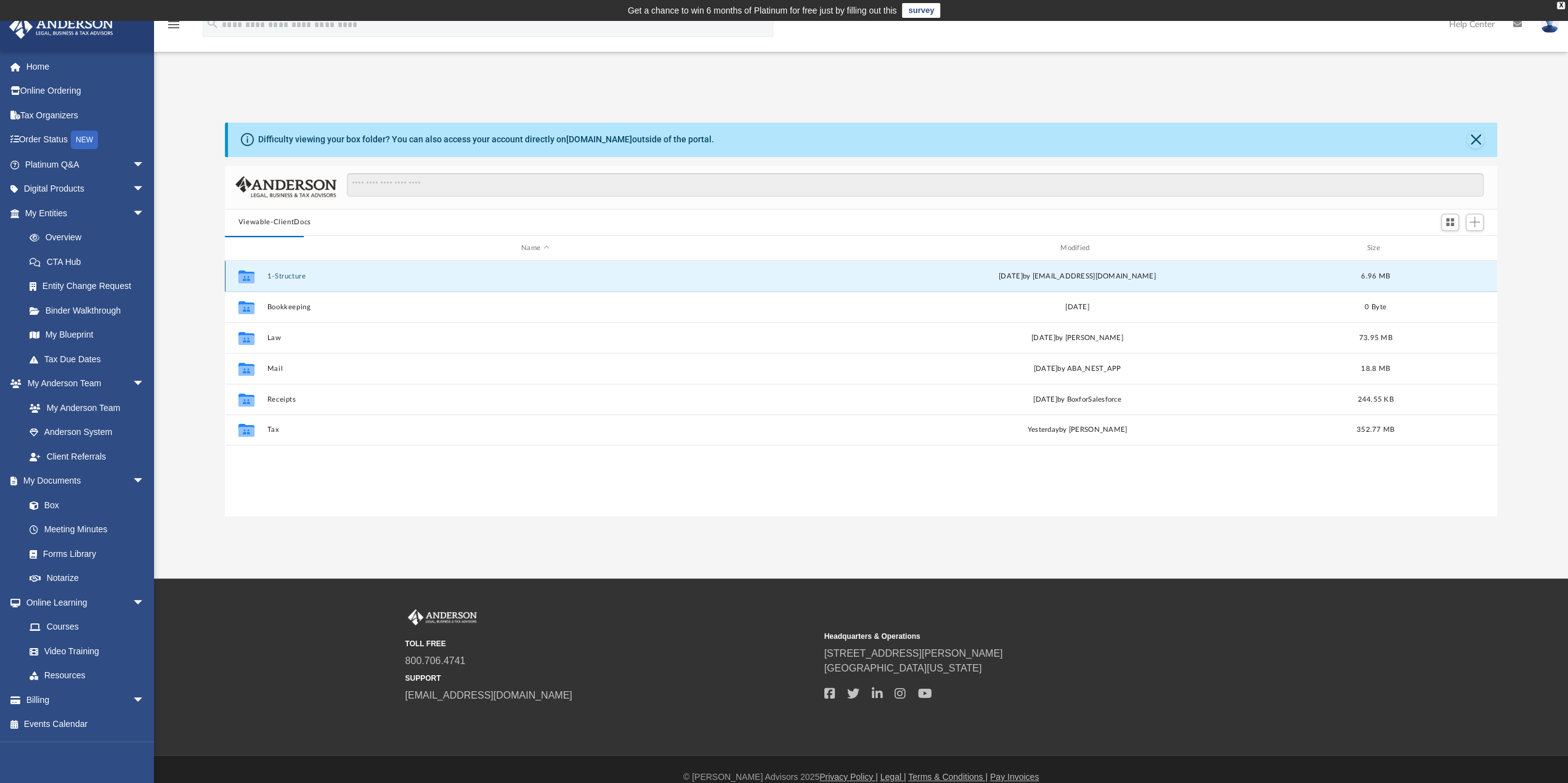
click at [283, 277] on button "1-Structure" at bounding box center [535, 276] width 537 height 8
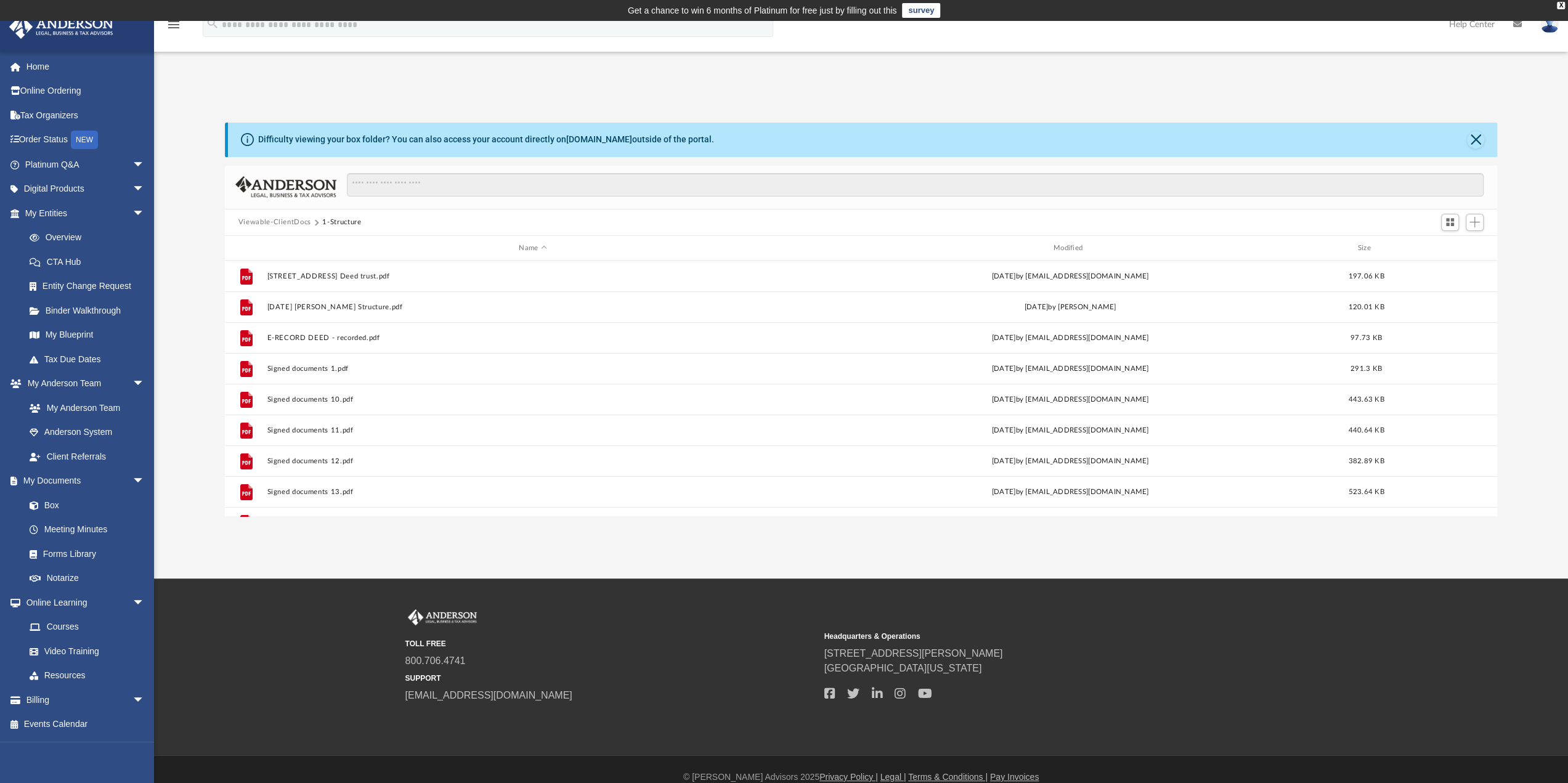
scroll to position [0, 0]
click at [283, 218] on button "Viewable-ClientDocs" at bounding box center [275, 223] width 73 height 11
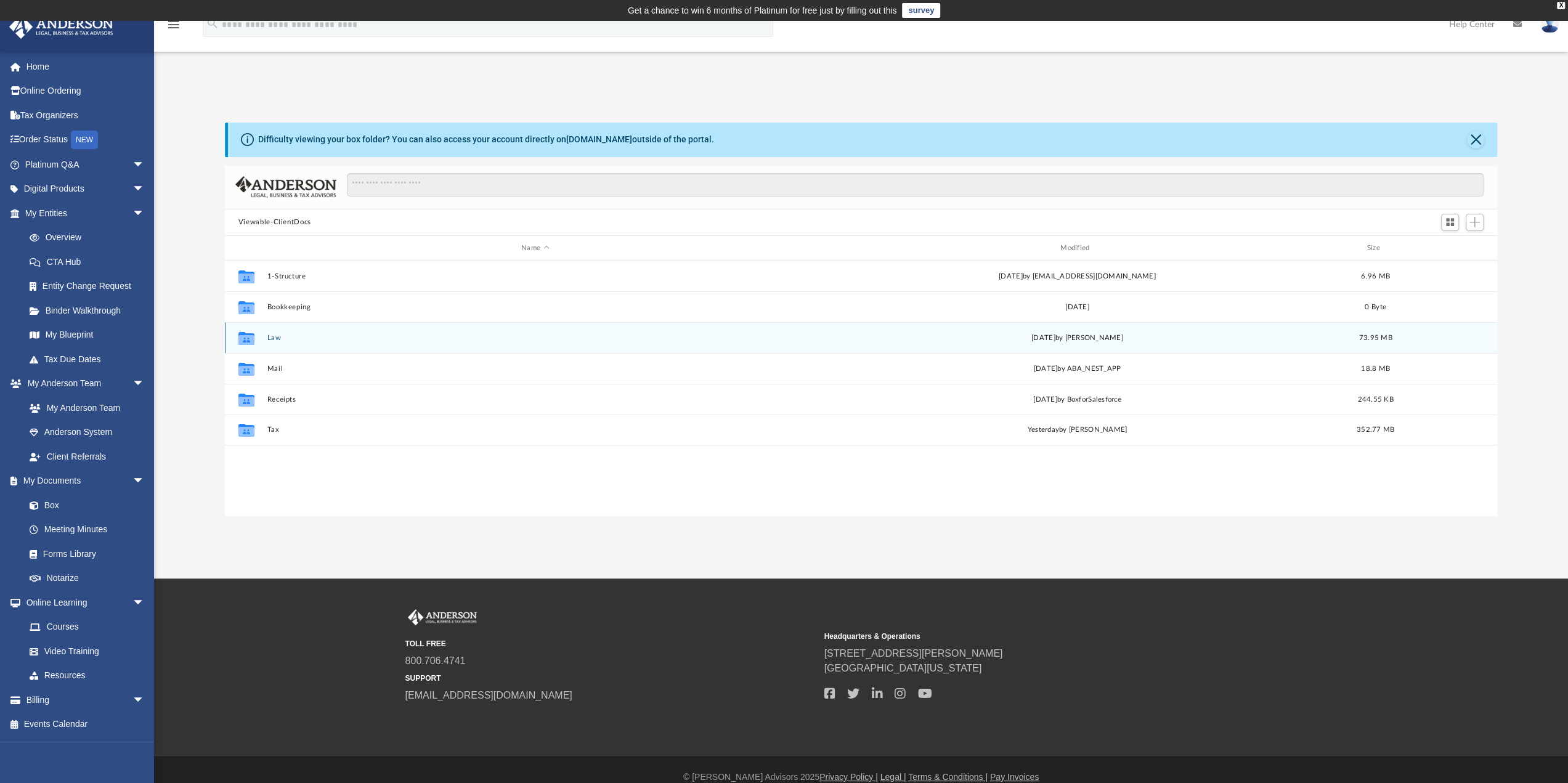
click at [266, 342] on div "Collaborated Folder Law [DATE] by [PERSON_NAME] 73.95 MB" at bounding box center [861, 337] width 1272 height 31
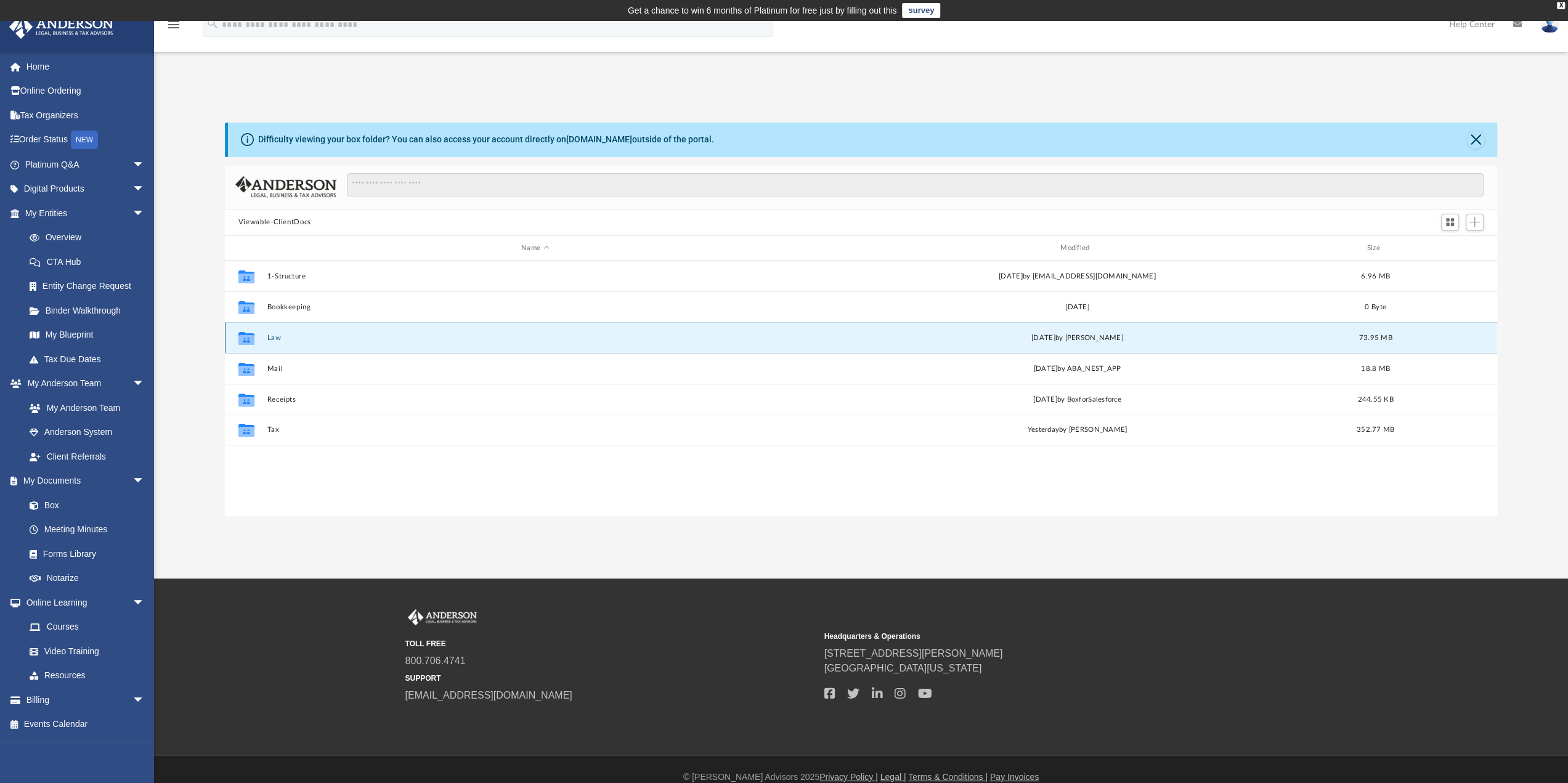
click at [267, 341] on button "Law" at bounding box center [535, 338] width 537 height 8
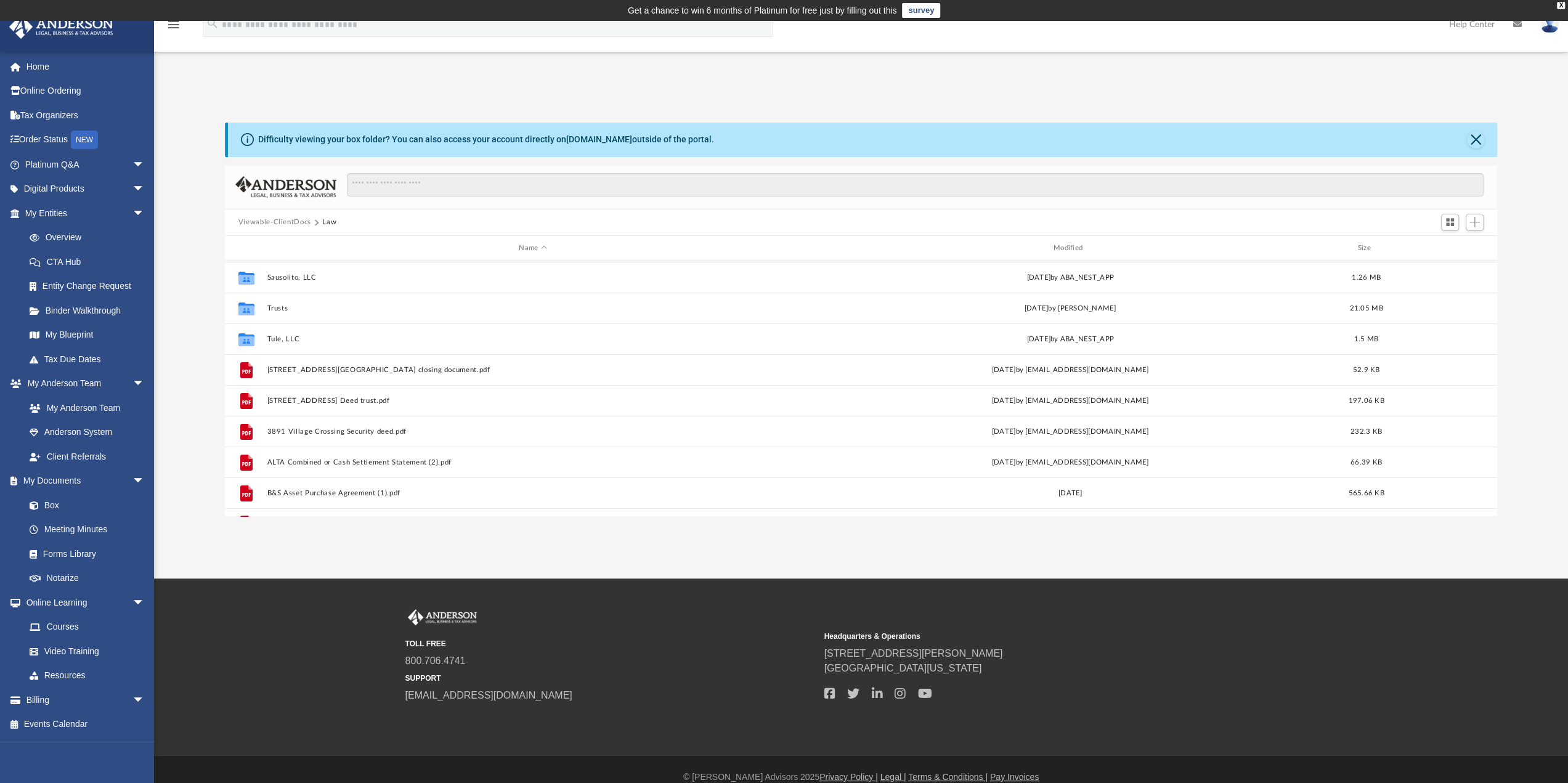
scroll to position [123, 0]
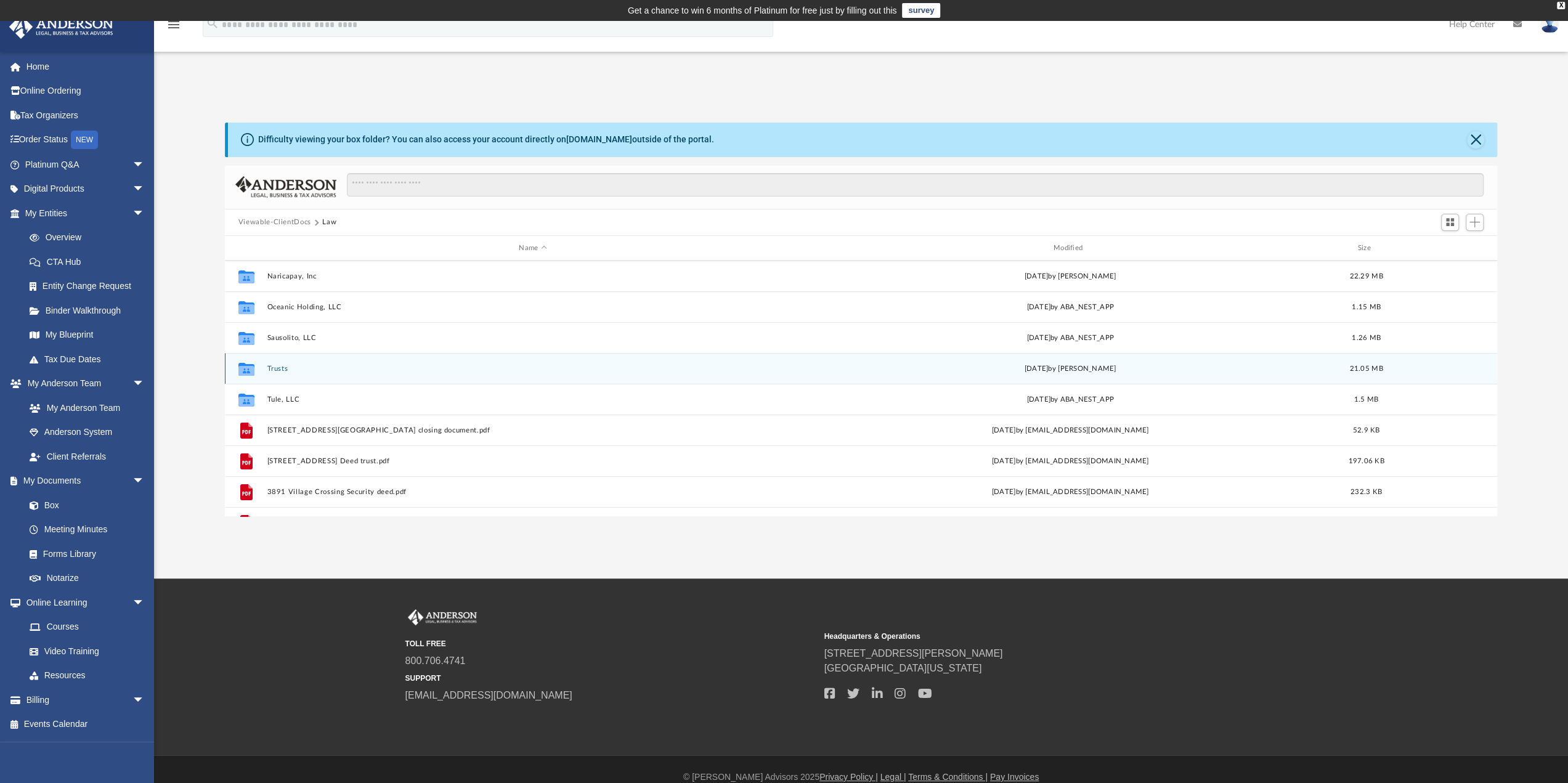
click at [282, 367] on button "Trusts" at bounding box center [532, 369] width 532 height 8
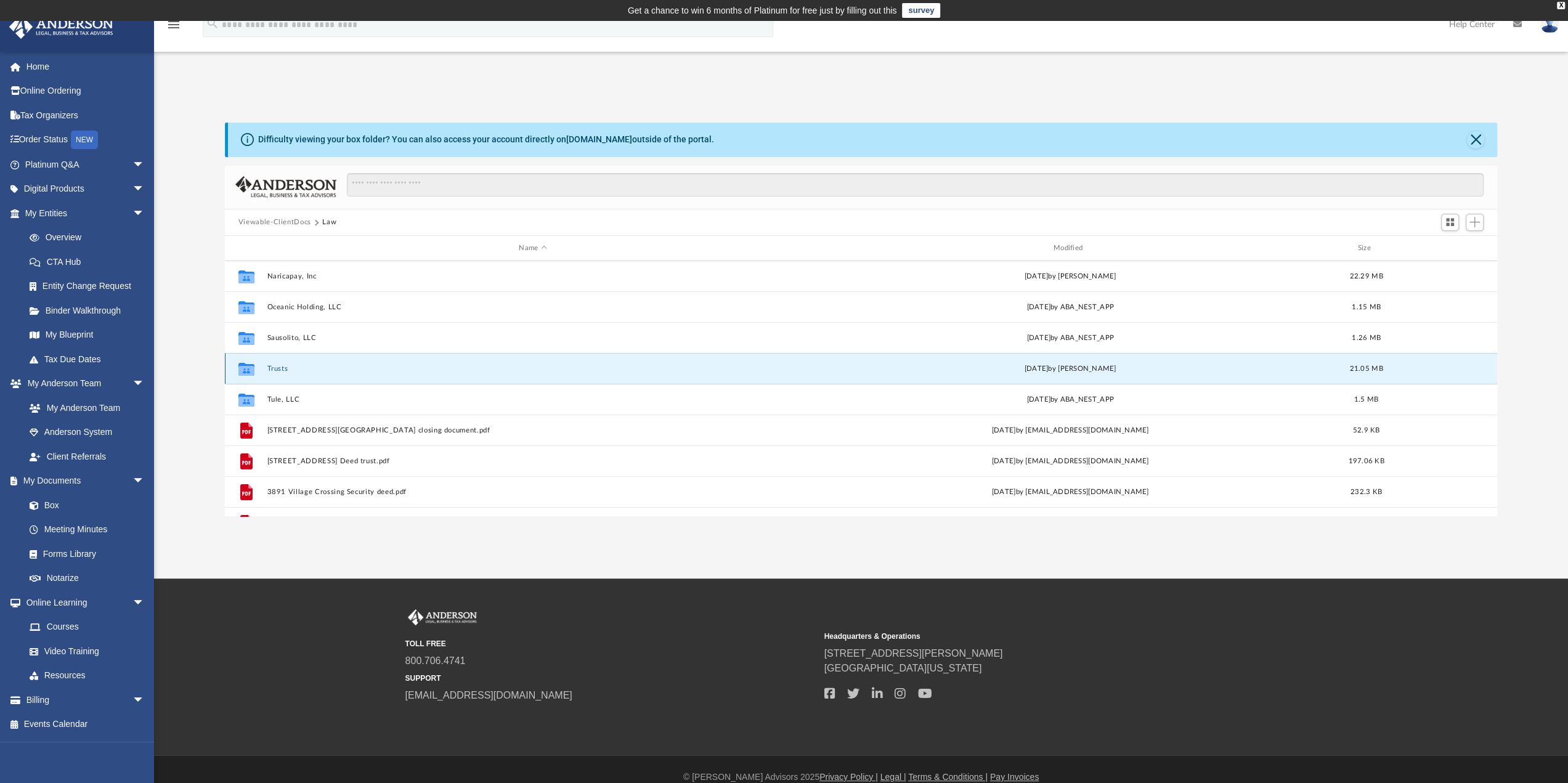
click at [282, 367] on button "Trusts" at bounding box center [532, 369] width 532 height 8
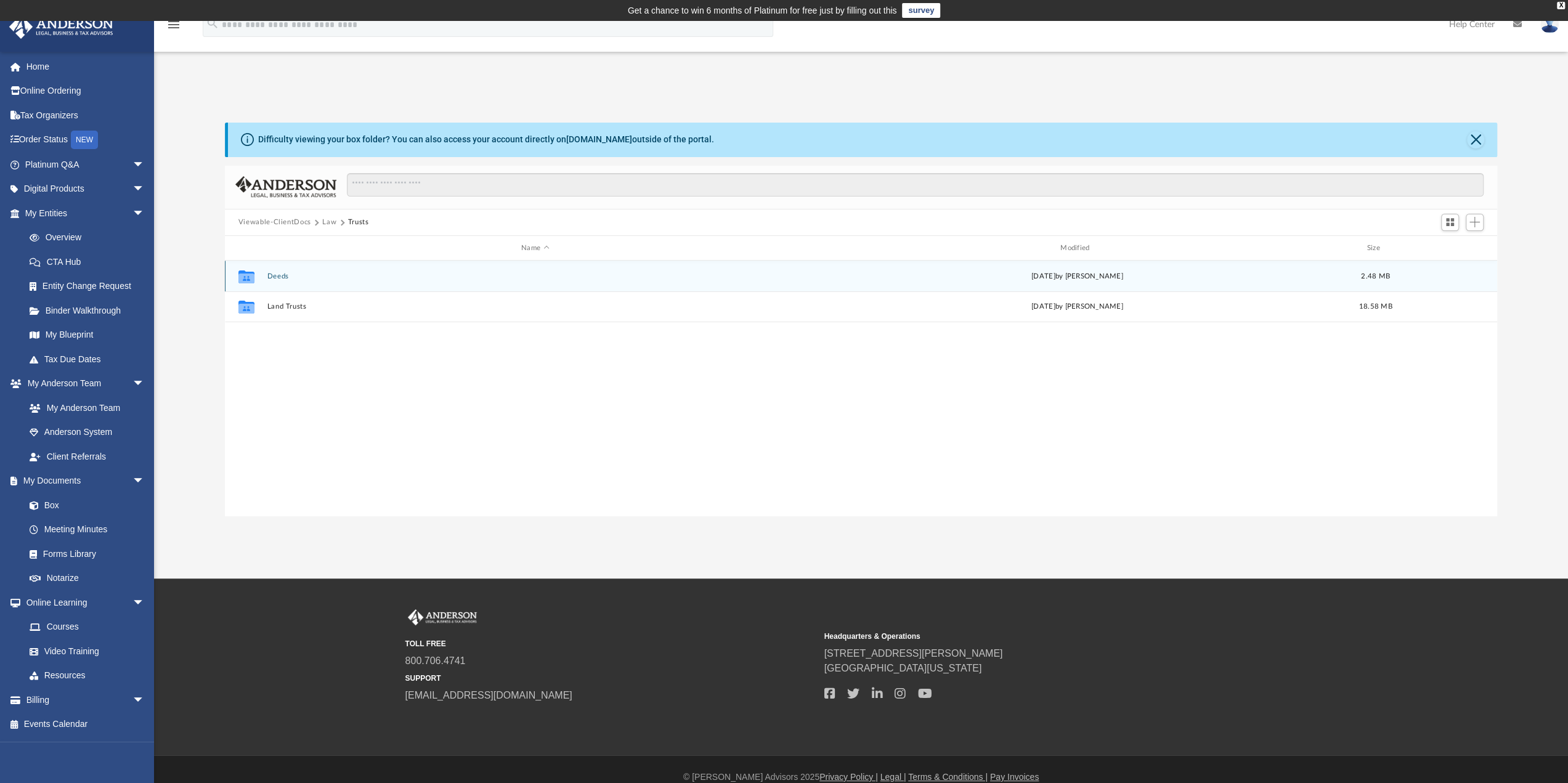
scroll to position [0, 0]
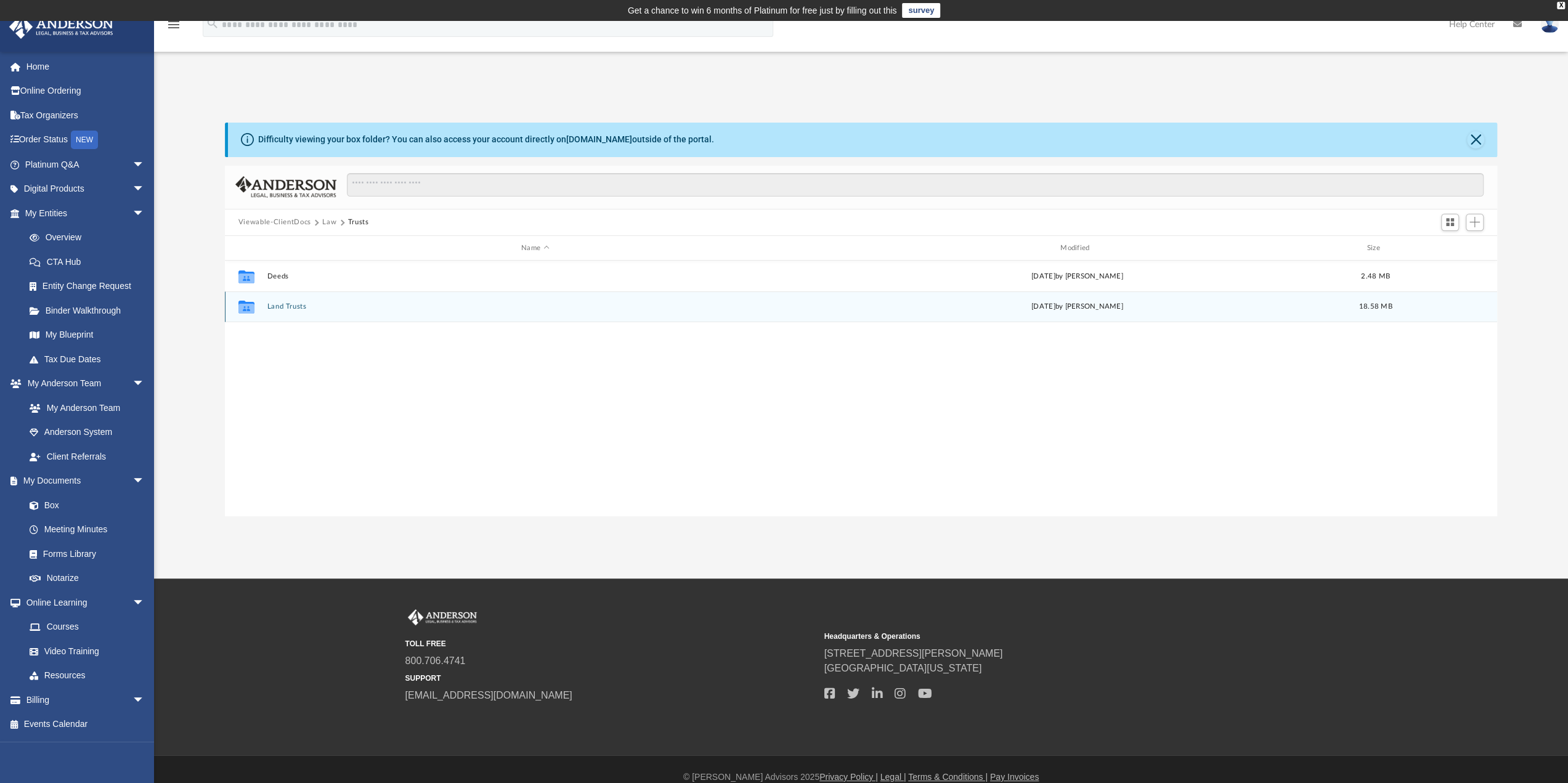
click at [286, 309] on button "Land Trusts" at bounding box center [535, 307] width 537 height 8
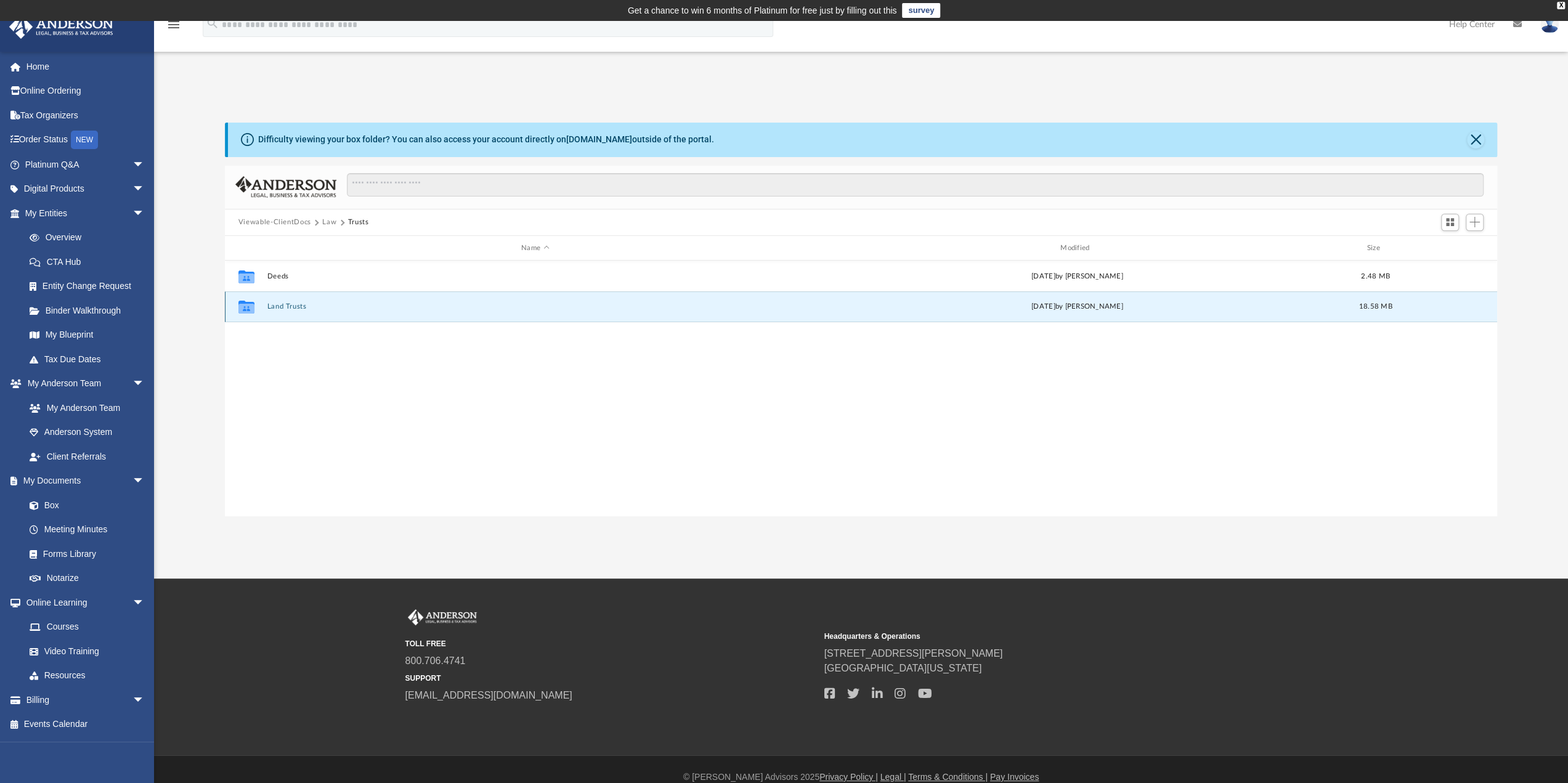
click at [286, 309] on button "Land Trusts" at bounding box center [535, 307] width 537 height 8
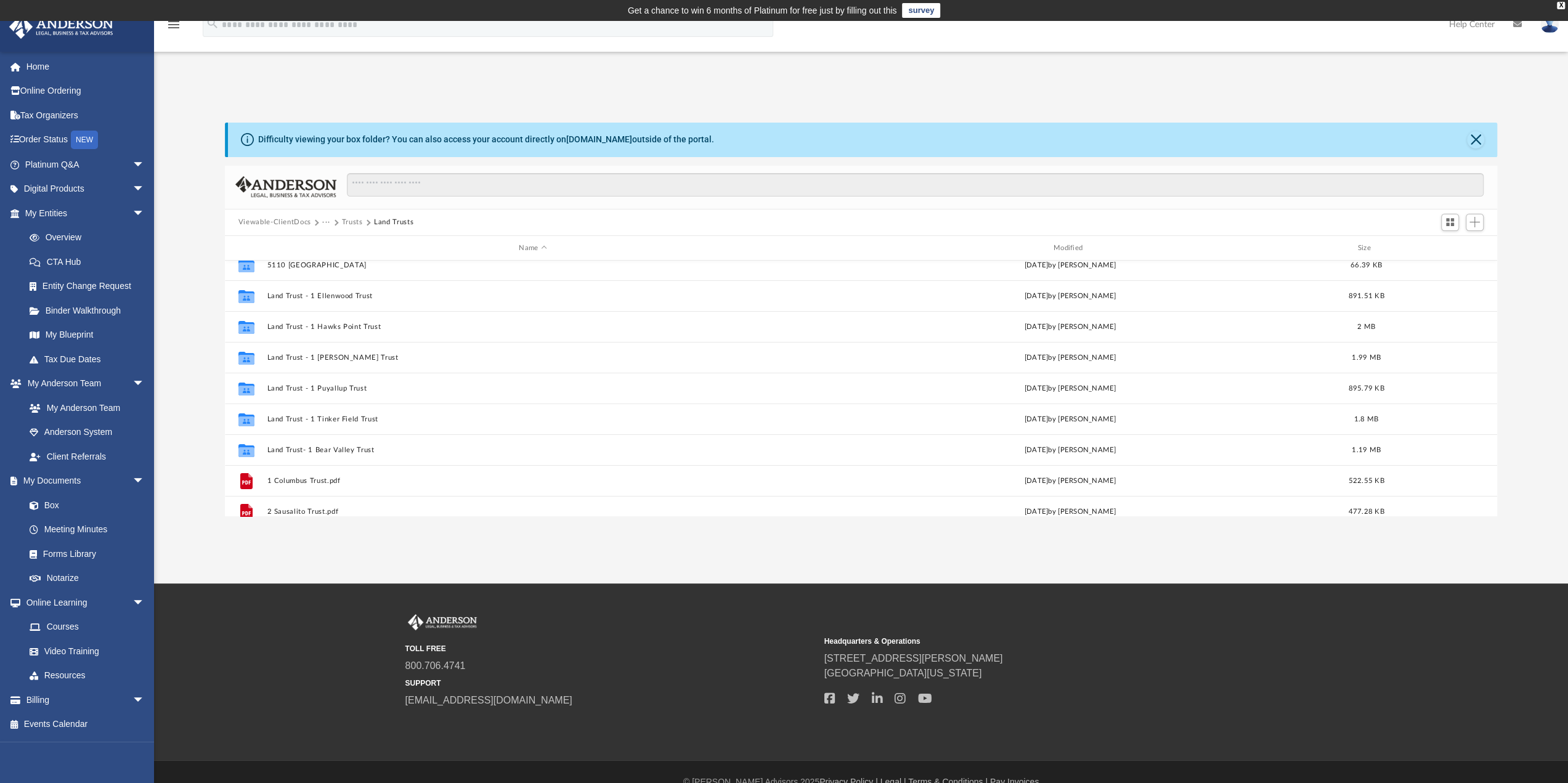
scroll to position [123, 0]
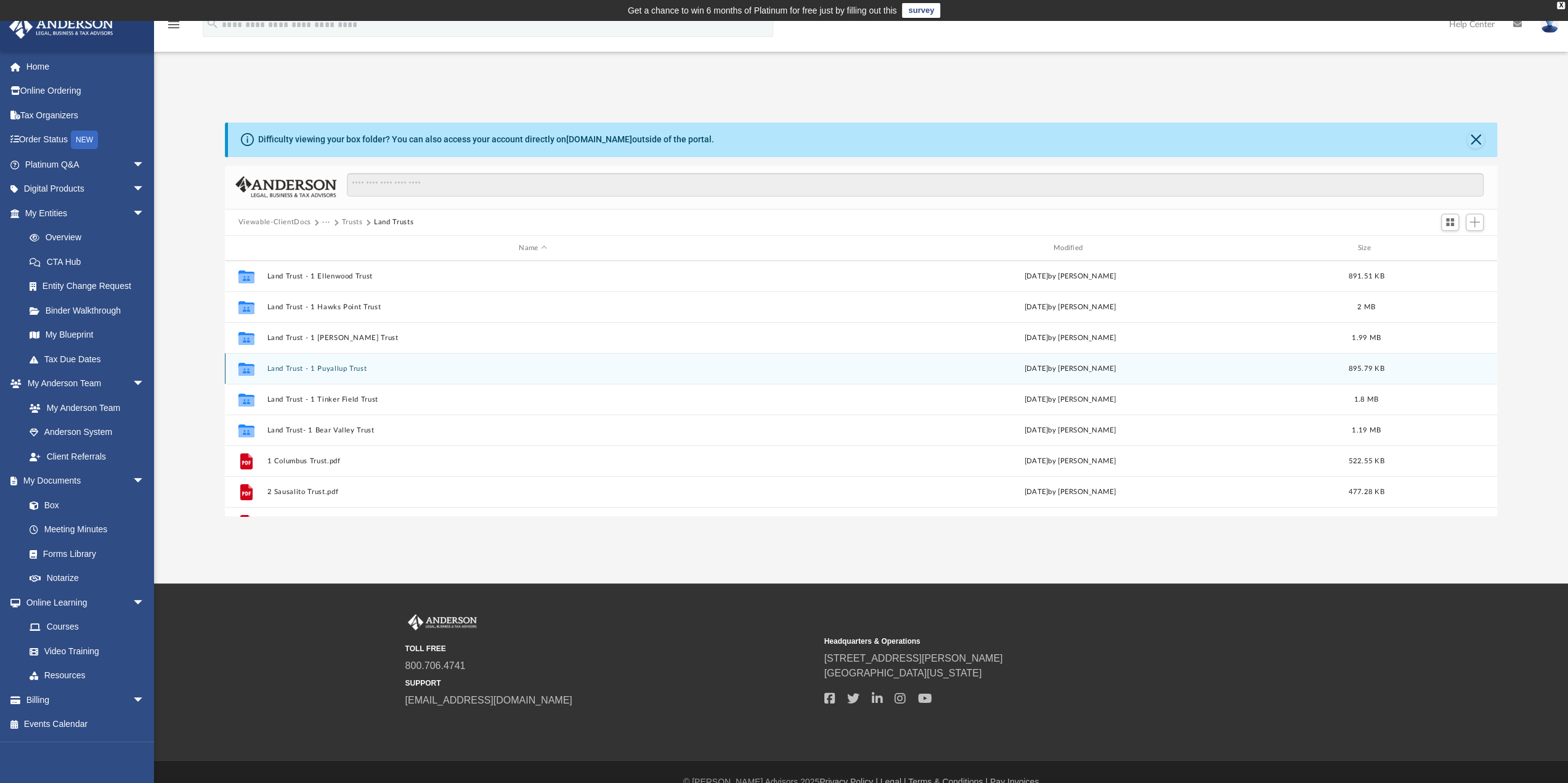
click at [330, 369] on button "Land Trust - 1 Puyallup Trust" at bounding box center [532, 369] width 532 height 8
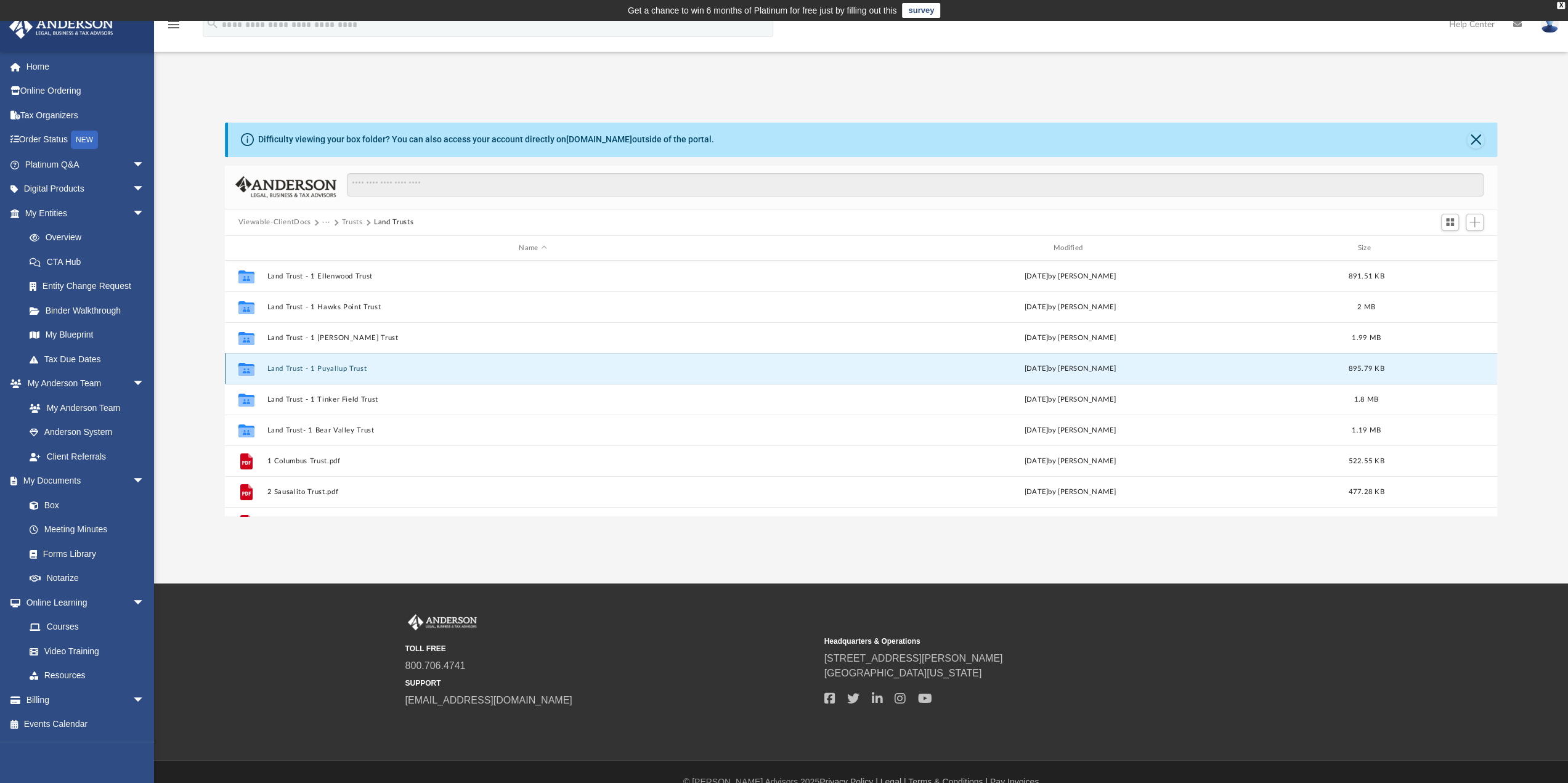
click at [330, 369] on button "Land Trust - 1 Puyallup Trust" at bounding box center [532, 369] width 532 height 8
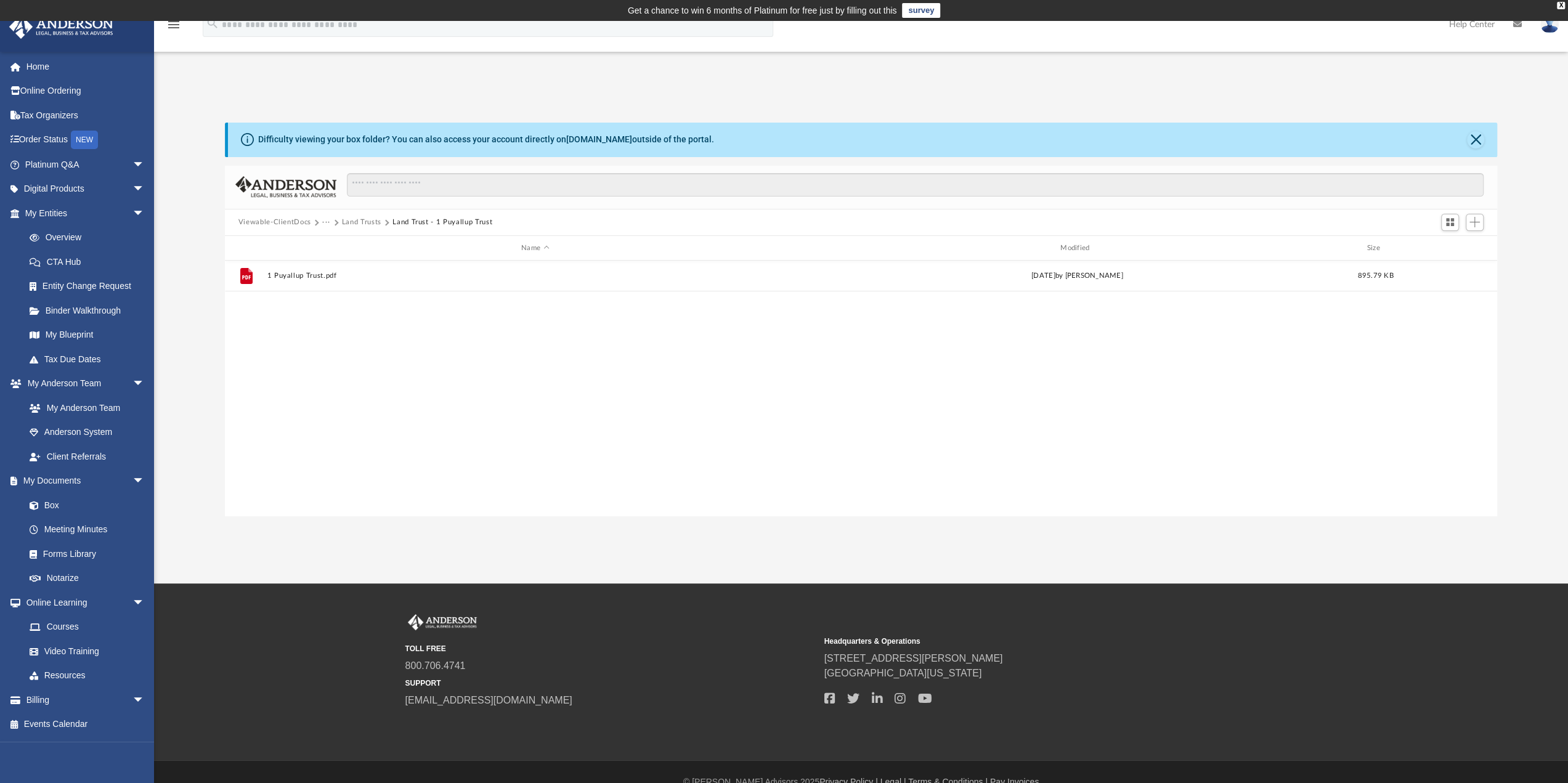
scroll to position [0, 0]
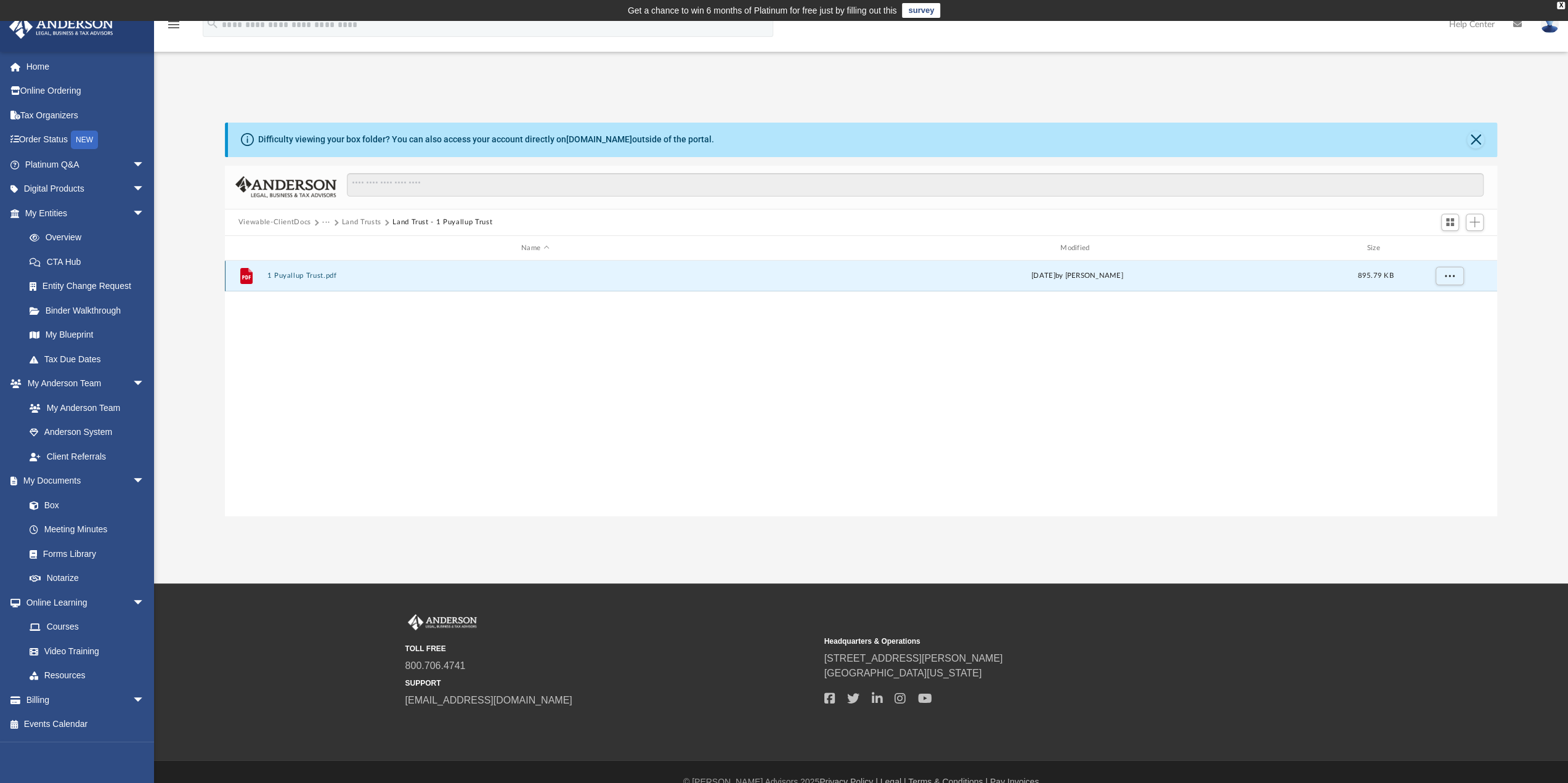
click at [296, 274] on button "1 Puyallup Trust.pdf" at bounding box center [535, 276] width 537 height 8
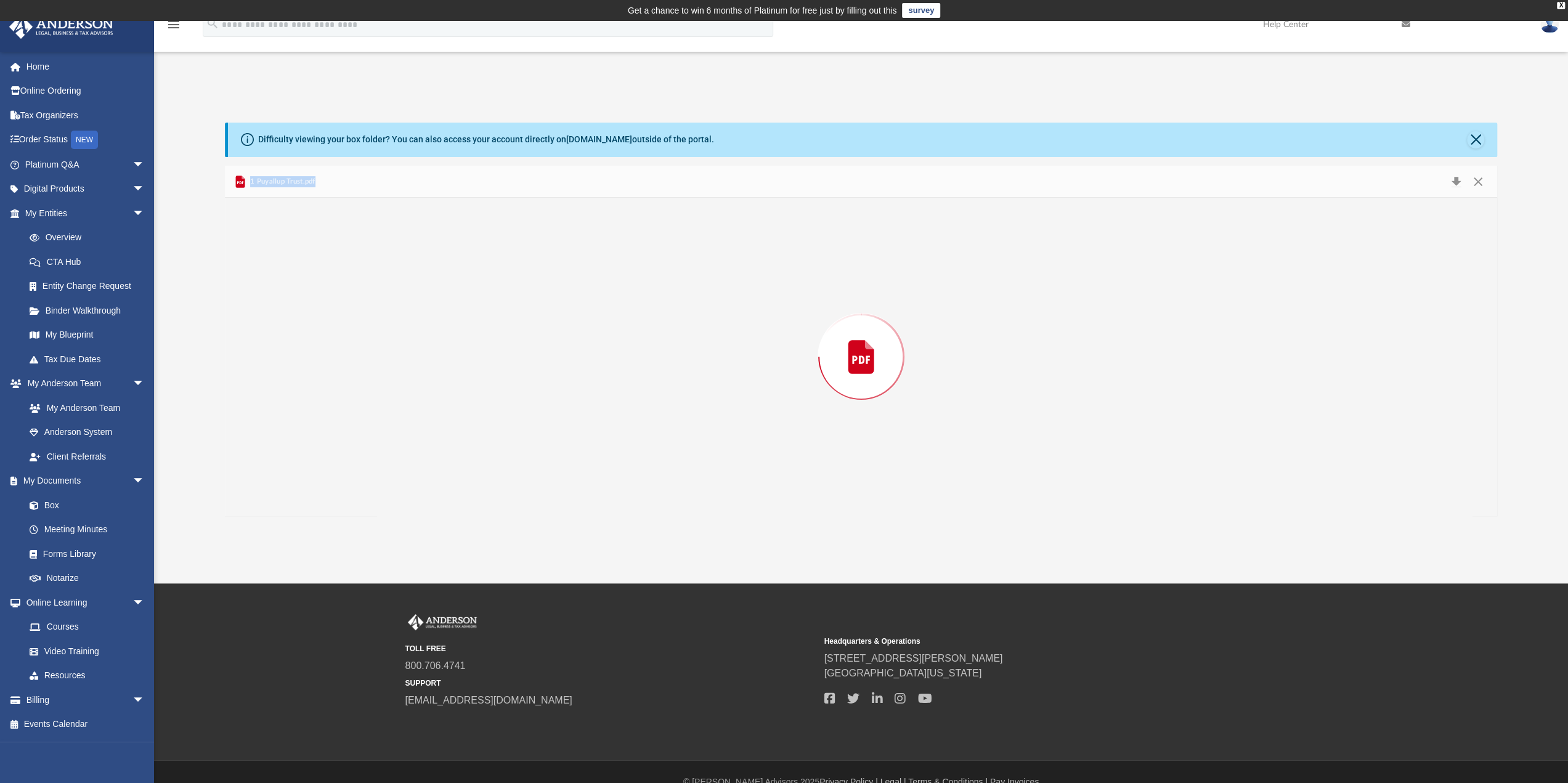
click at [296, 274] on div "Preview" at bounding box center [861, 356] width 1273 height 318
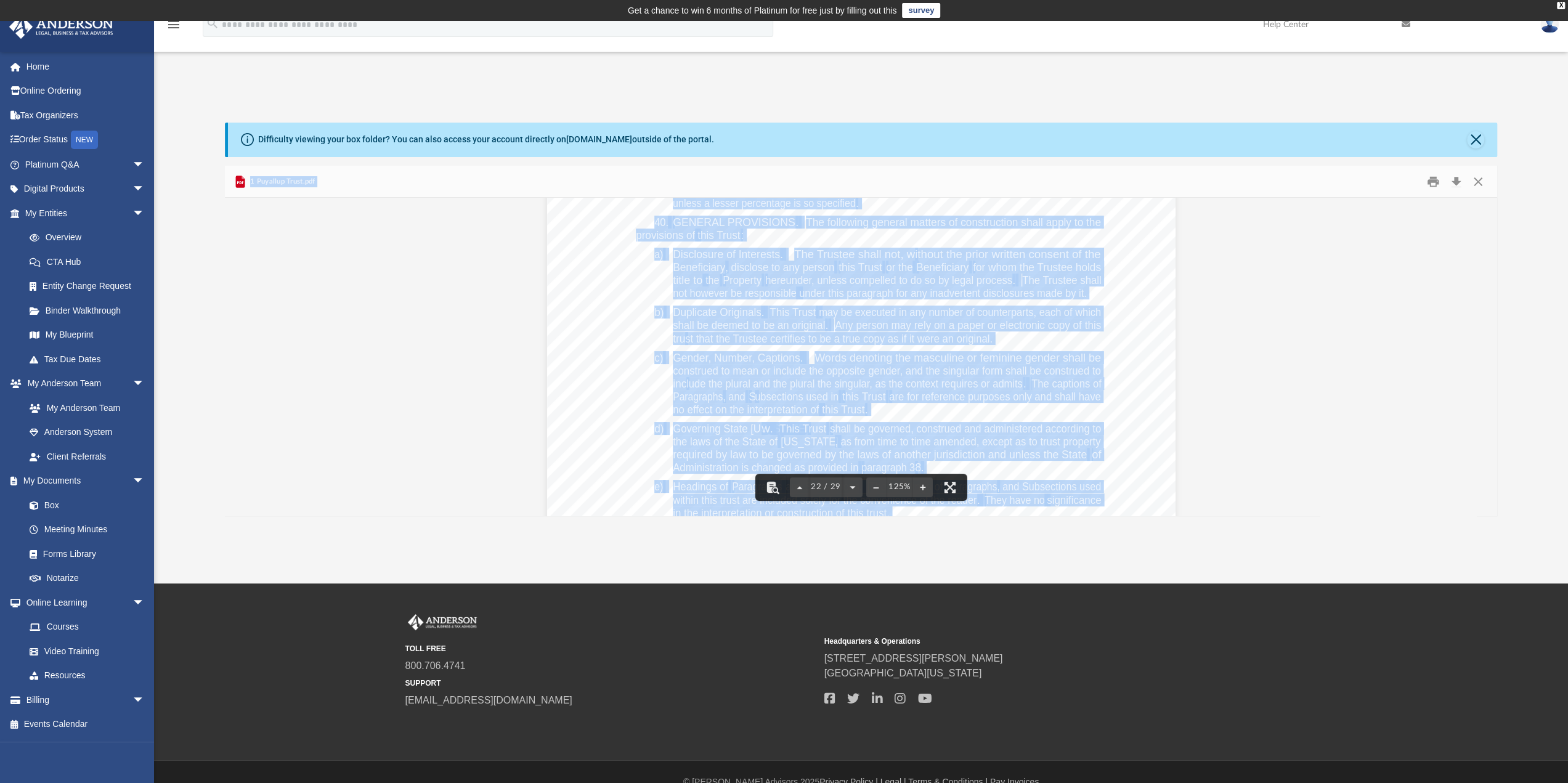
scroll to position [17688, 0]
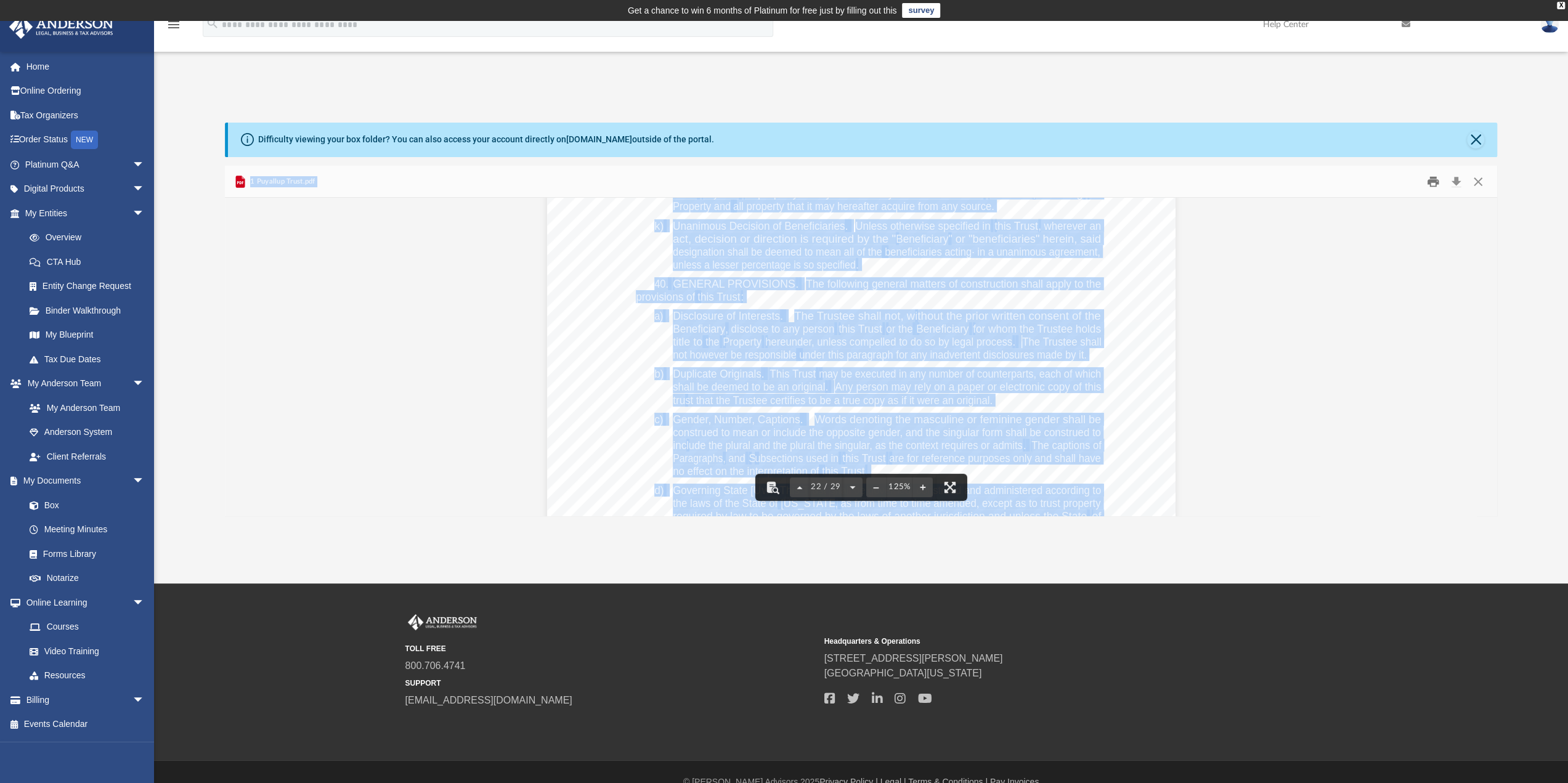
click at [1435, 184] on button "Print" at bounding box center [1433, 181] width 25 height 19
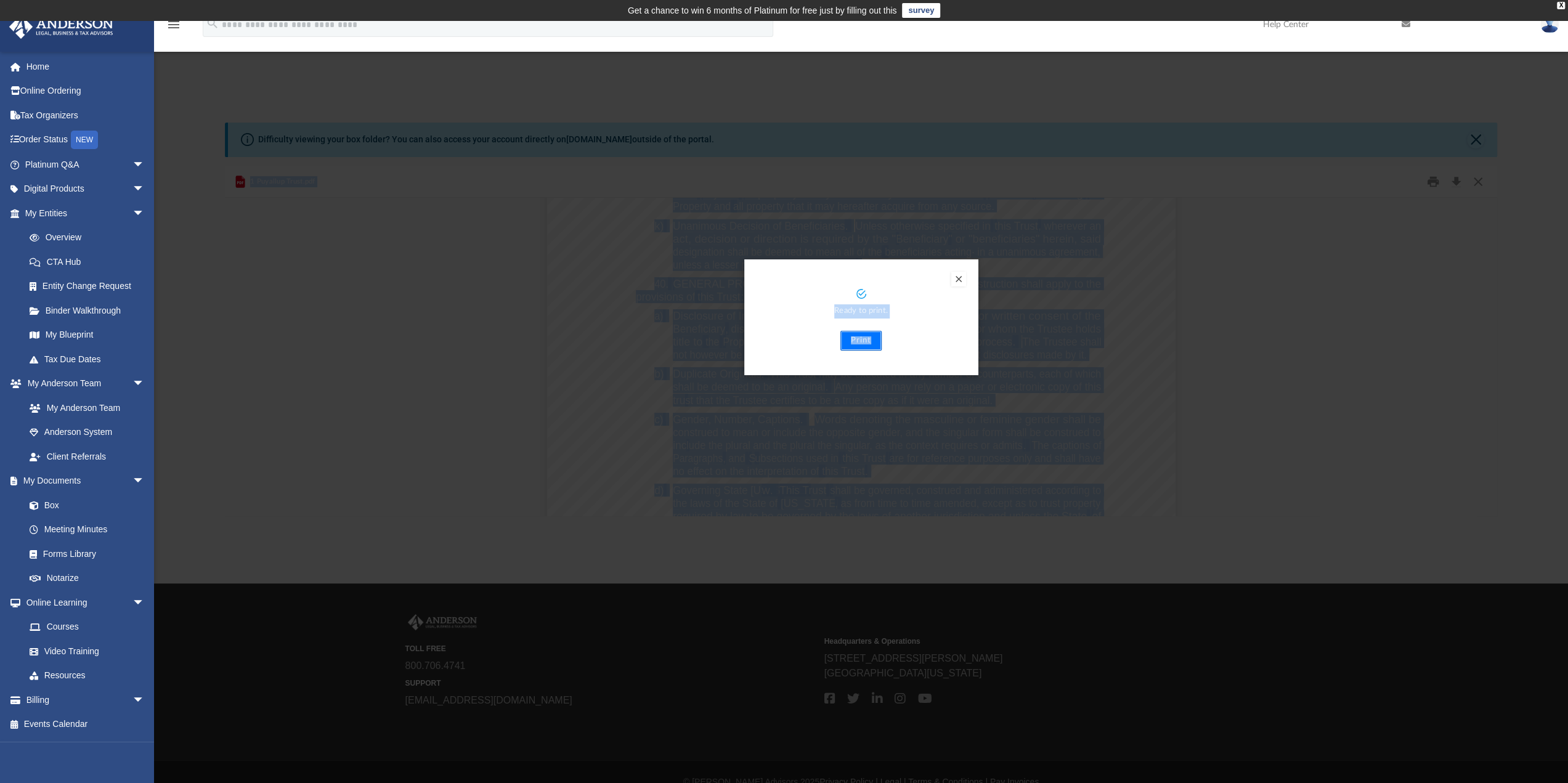
click at [865, 342] on button "Print" at bounding box center [861, 341] width 42 height 20
